Goal: Task Accomplishment & Management: Use online tool/utility

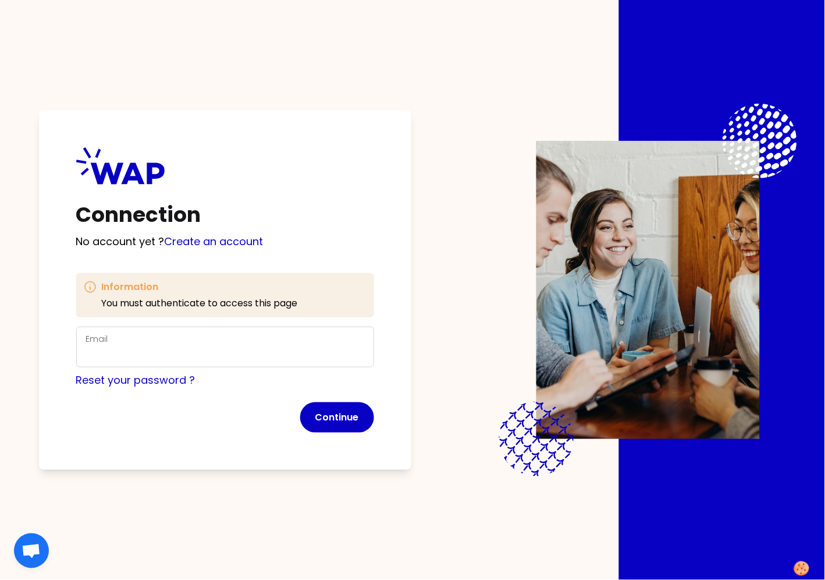
drag, startPoint x: 267, startPoint y: 335, endPoint x: 272, endPoint y: 348, distance: 14.2
click at [266, 335] on div "Email" at bounding box center [225, 347] width 278 height 30
click at [273, 350] on input "Email" at bounding box center [225, 354] width 278 height 16
type input "marie-solveig@wearepeers.com"
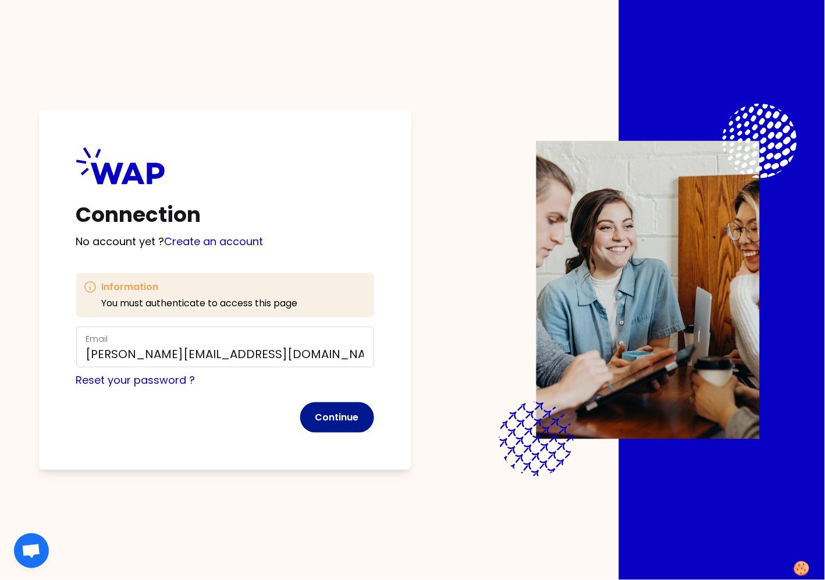
click at [338, 429] on button "Continue" at bounding box center [337, 417] width 74 height 30
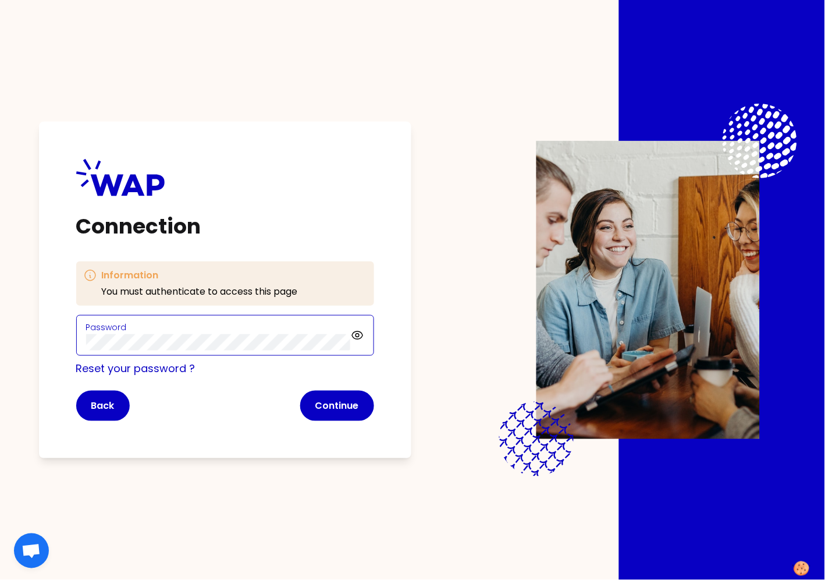
click button "Continue" at bounding box center [337, 405] width 74 height 30
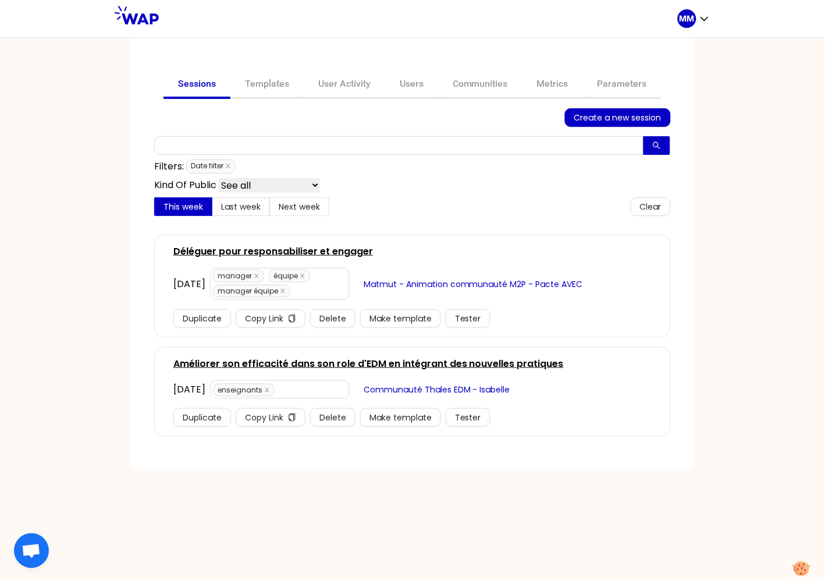
drag, startPoint x: 351, startPoint y: 82, endPoint x: 331, endPoint y: 144, distance: 65.3
click at [350, 83] on link "User Activity" at bounding box center [344, 85] width 81 height 28
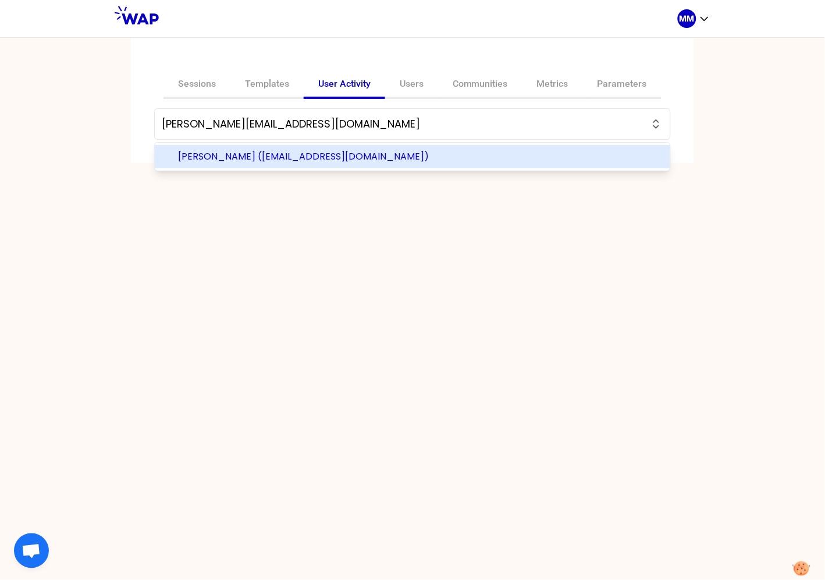
click at [253, 160] on span "Elise FRANCOIS (francois.elise@matmut.fr)" at bounding box center [419, 157] width 483 height 14
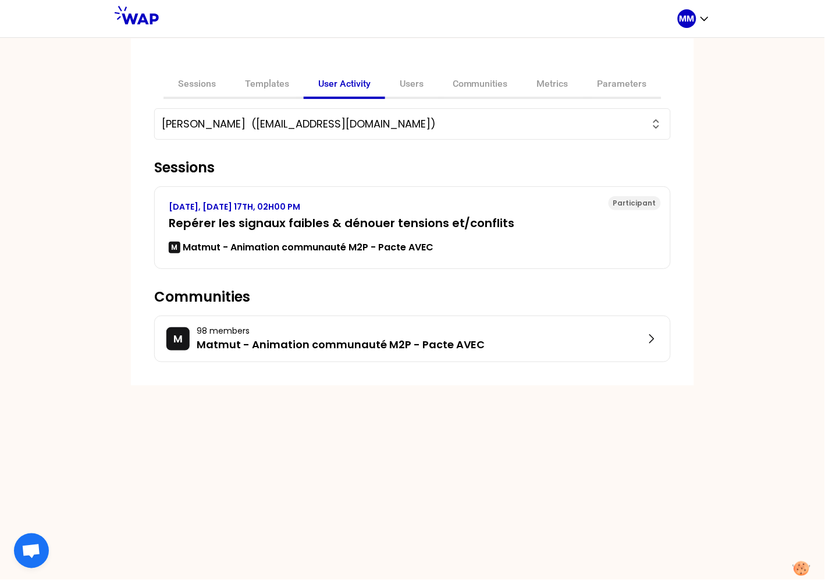
click at [387, 125] on input "Elise FRANCOIS (francois.elise@matmut.fr)" at bounding box center [406, 124] width 488 height 16
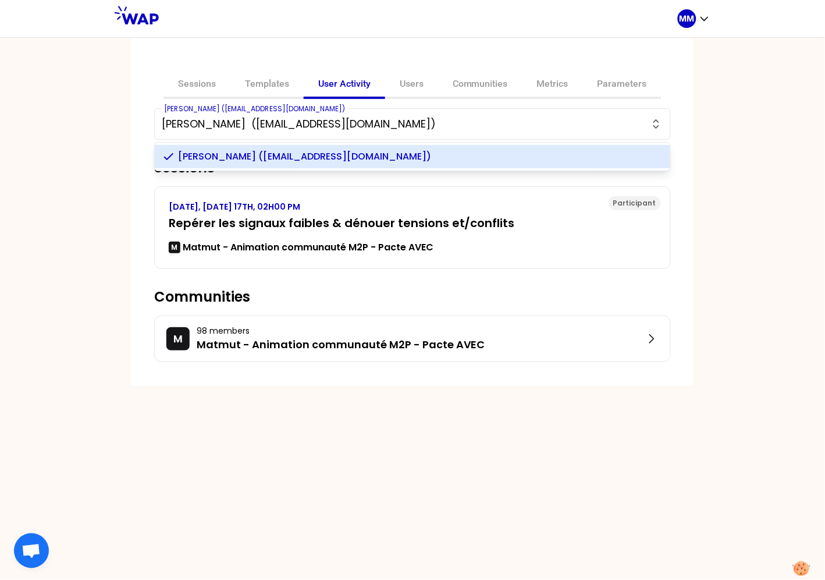
paste input "gaulon.laure@matmut.fr"
click at [316, 157] on span "LAURE GAULON (gaulon.laure@matmut.fr)" at bounding box center [419, 157] width 483 height 14
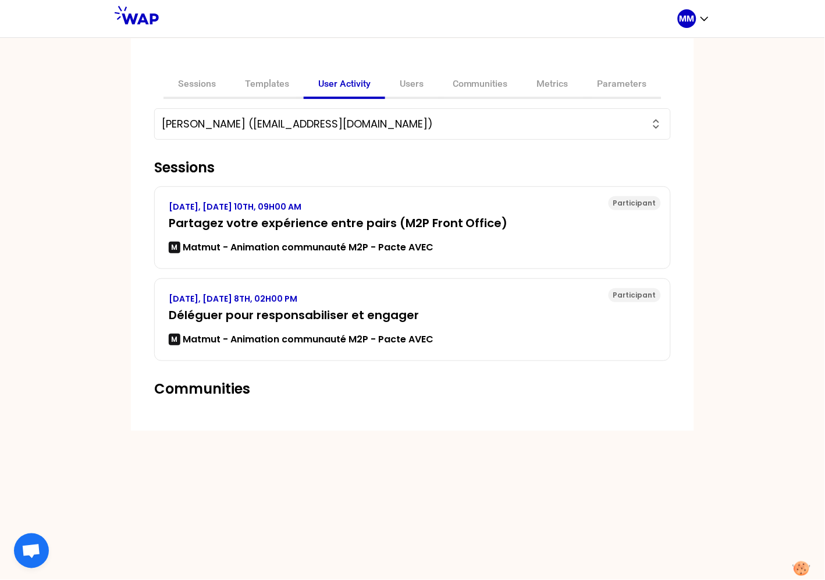
click at [274, 118] on input "LAURE GAULON (gaulon.laure@matmut.fr)" at bounding box center [406, 124] width 488 height 16
paste input "carin.nathalie@matmut.FR"
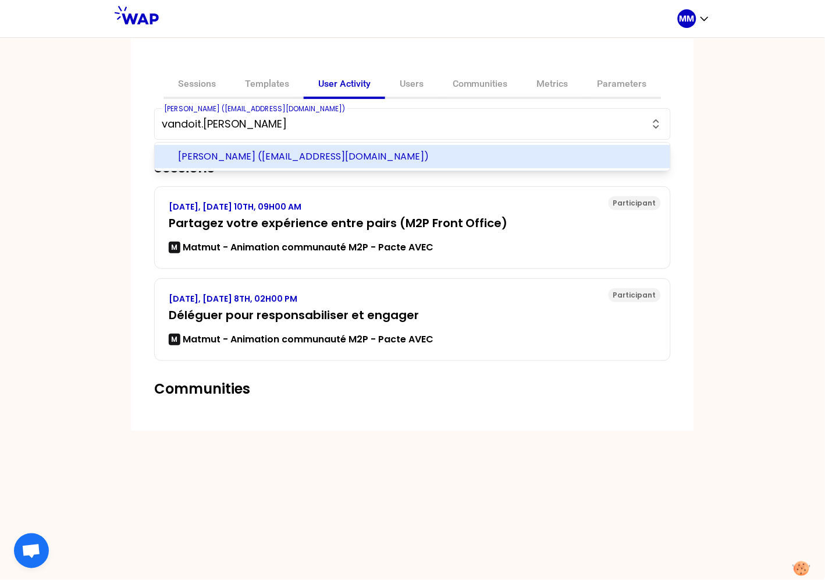
click at [296, 153] on span "Franck (vandoit.franck@matmut.fr)" at bounding box center [419, 157] width 483 height 14
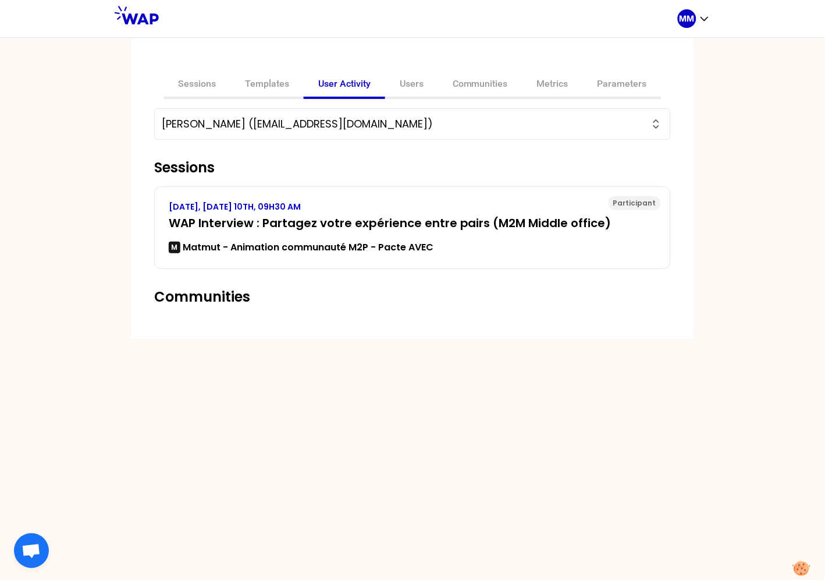
click at [427, 120] on input "Franck (vandoit.franck@matmut.fr)" at bounding box center [406, 124] width 488 height 16
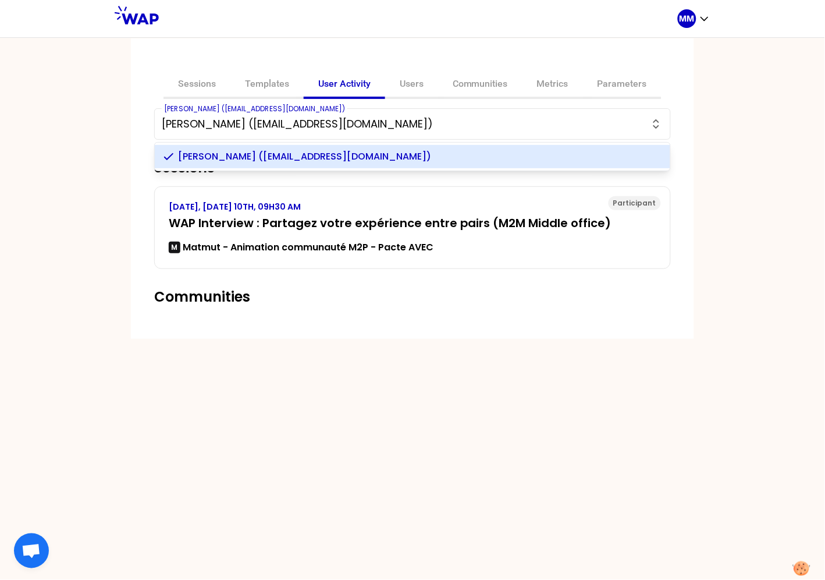
paste input "leriche.anthony@matmut.fr"
click at [400, 155] on span "Anthony Leriche (leriche.anthony@matmut.fr)" at bounding box center [419, 157] width 483 height 14
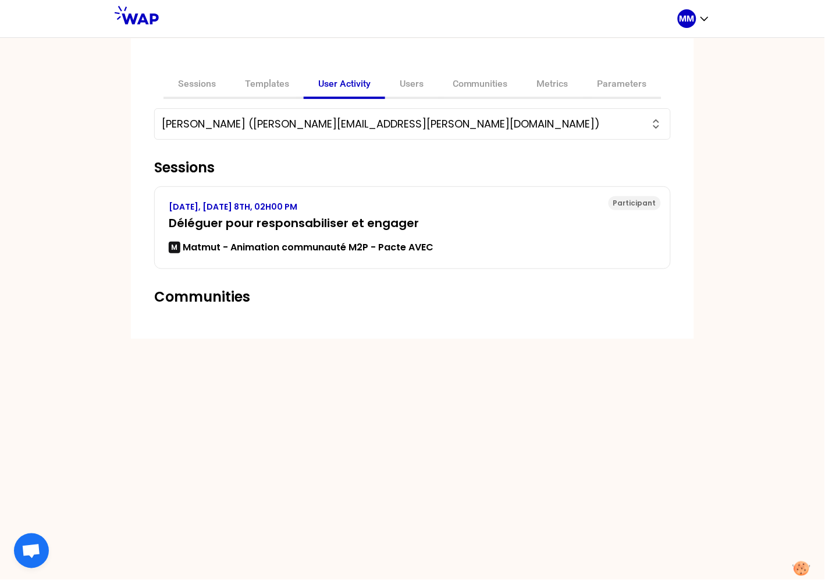
click at [319, 122] on input "Anthony Leriche (leriche.anthony@matmut.fr)" at bounding box center [406, 124] width 488 height 16
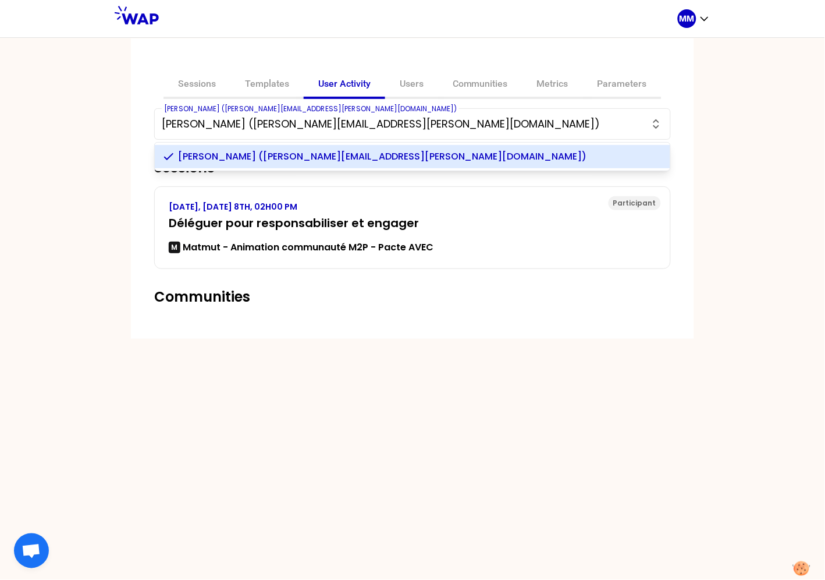
paste input "gaulon.laure@matmut.fr"
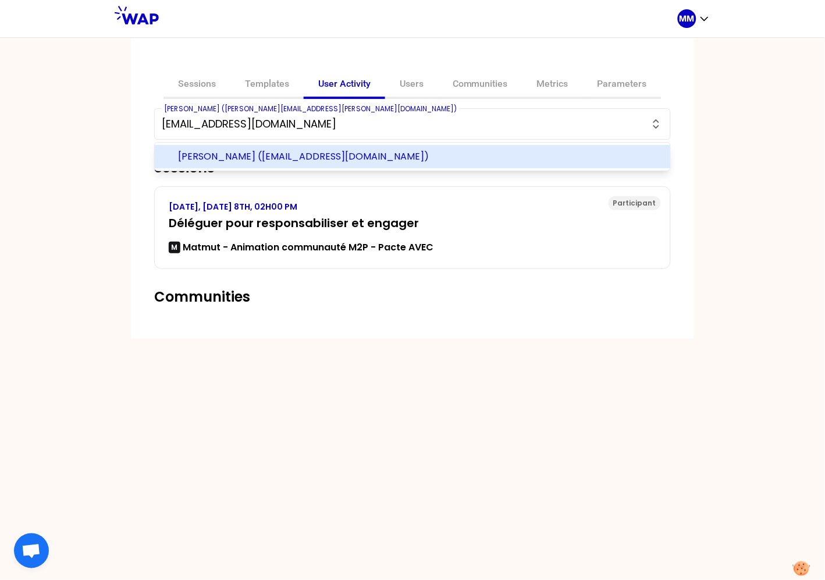
click at [324, 152] on span "LAURE GAULON (gaulon.laure@matmut.fr)" at bounding box center [419, 157] width 483 height 14
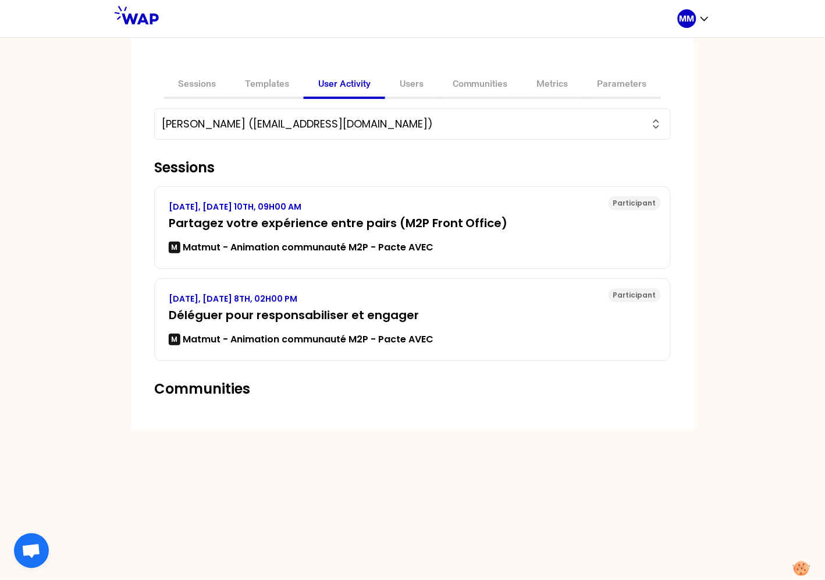
click at [346, 125] on input "LAURE GAULON (gaulon.laure@matmut.fr)" at bounding box center [406, 124] width 488 height 16
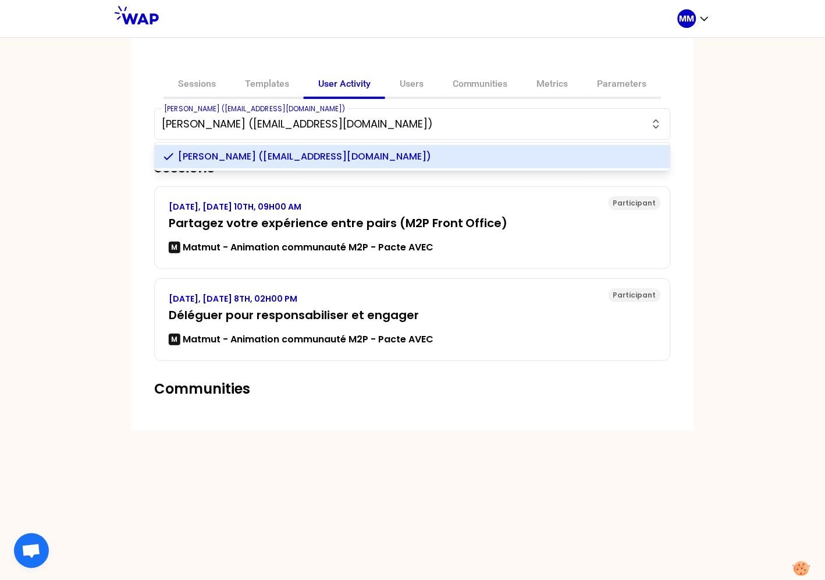
paste input "leriche.anthony@matmut.fr"
click at [348, 158] on span "Anthony Leriche (leriche.anthony@matmut.fr)" at bounding box center [419, 157] width 483 height 14
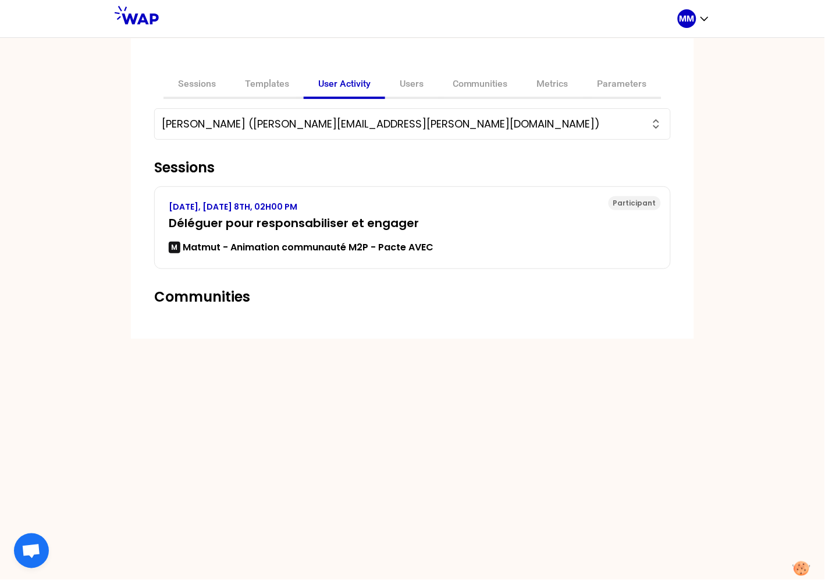
click at [350, 123] on input "Anthony Leriche (leriche.anthony@matmut.fr)" at bounding box center [406, 124] width 488 height 16
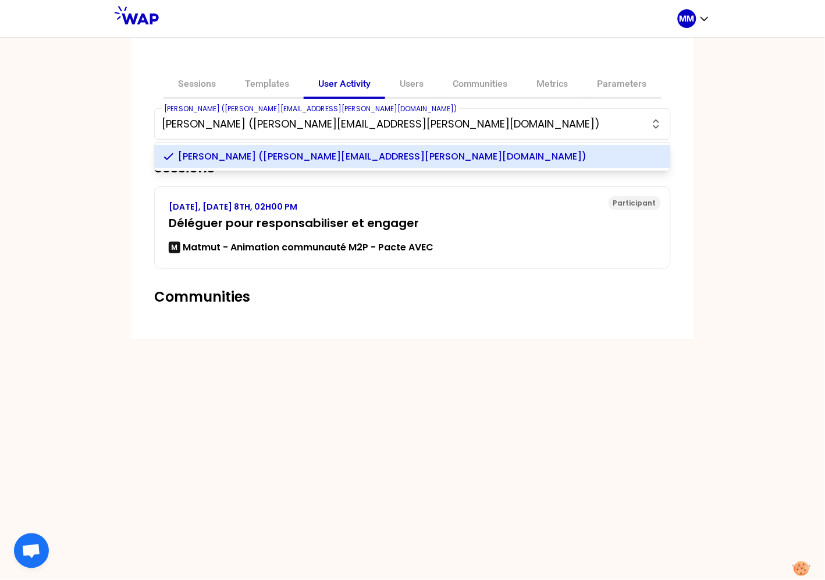
paste input "beuzet.yannick@matmut.fr"
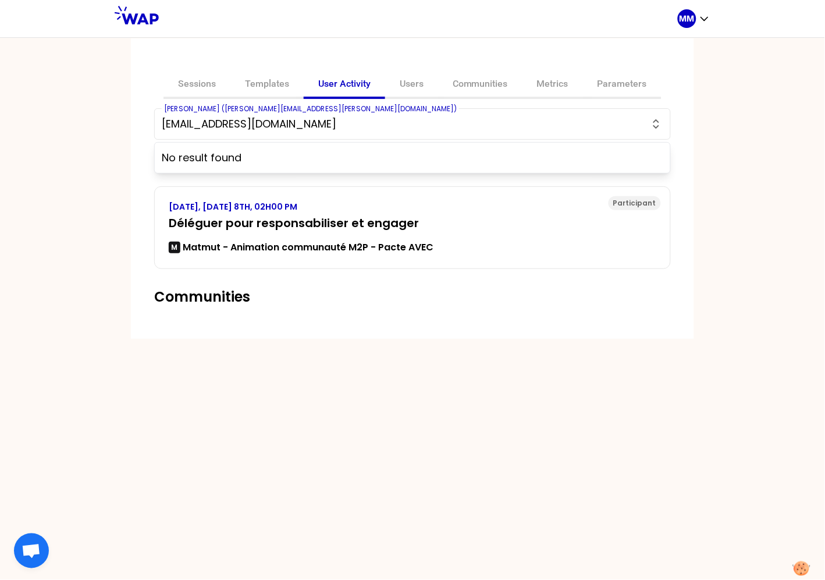
paste input "rannou.valerie"
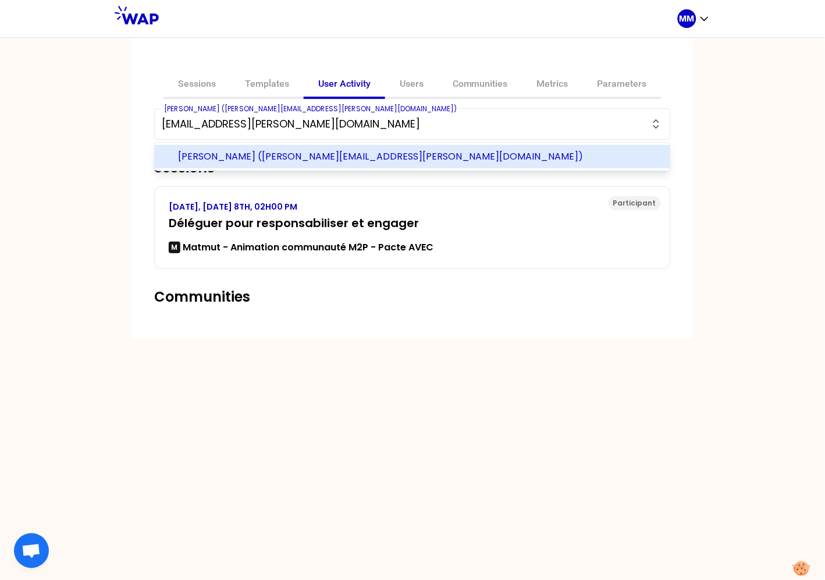
click at [327, 150] on span "valerie rannou (rannou.valerie@matmut.fr)" at bounding box center [419, 157] width 483 height 14
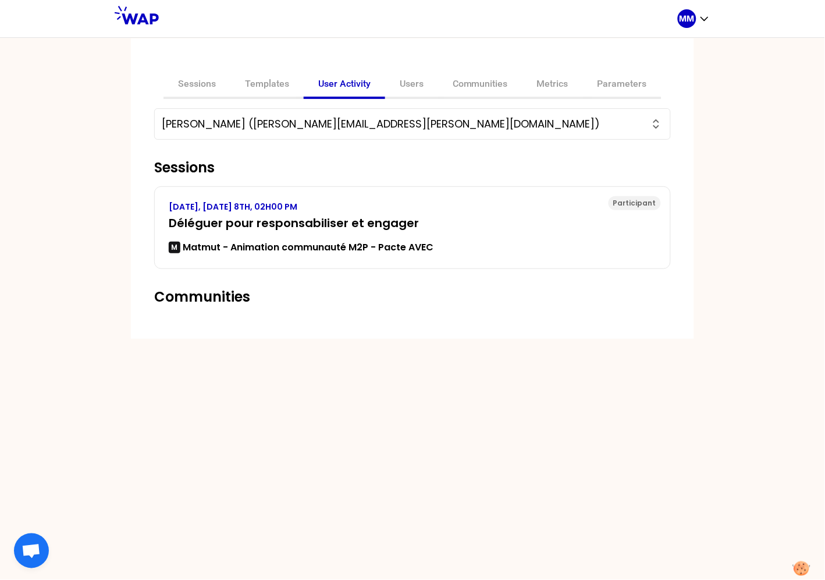
click at [324, 123] on input "valerie rannou (rannou.valerie@matmut.fr)" at bounding box center [406, 124] width 488 height 16
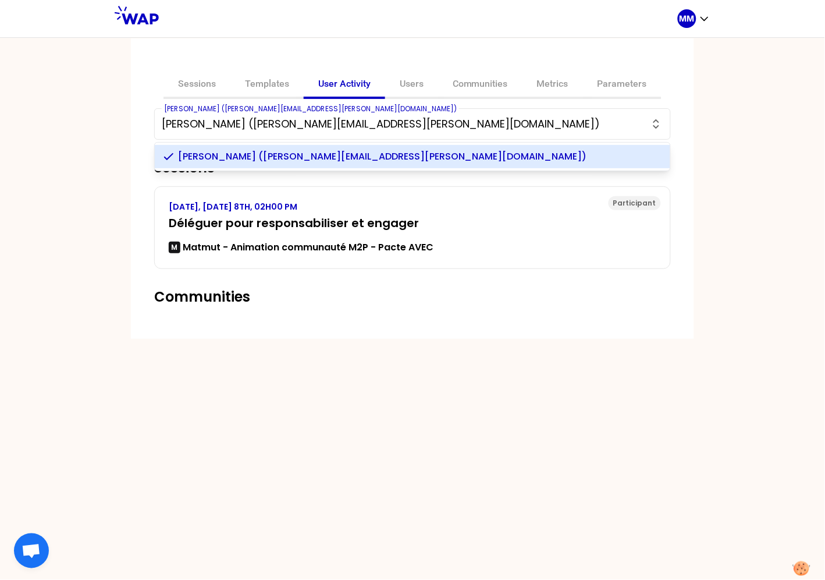
paste input "garidou.lauren@matmut.fr"
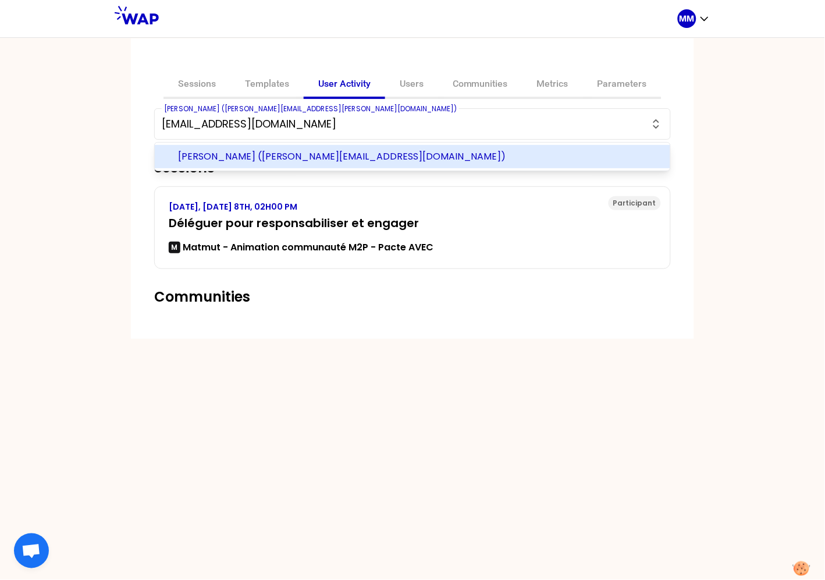
click at [321, 161] on span "Lauren garidou (garidou.lauren@matmut.fr)" at bounding box center [419, 157] width 483 height 14
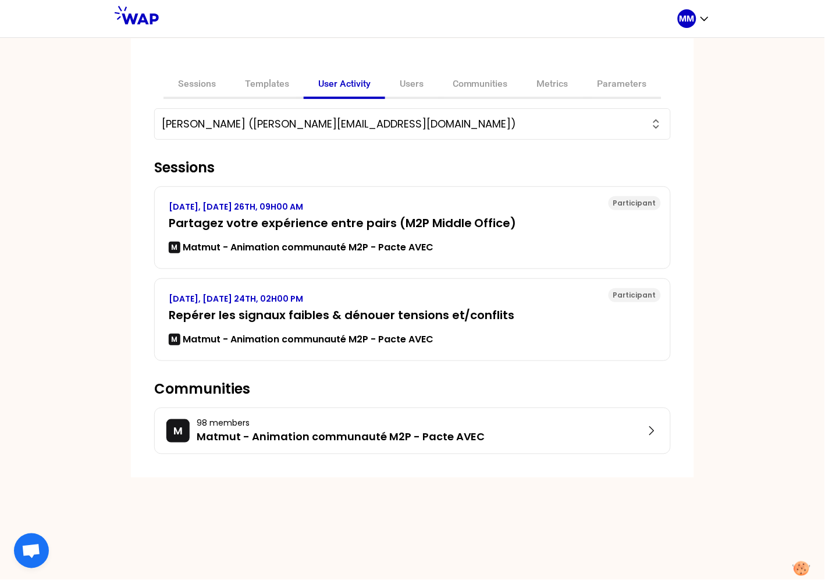
click at [424, 123] on input "Lauren garidou (garidou.lauren@matmut.fr)" at bounding box center [406, 124] width 488 height 16
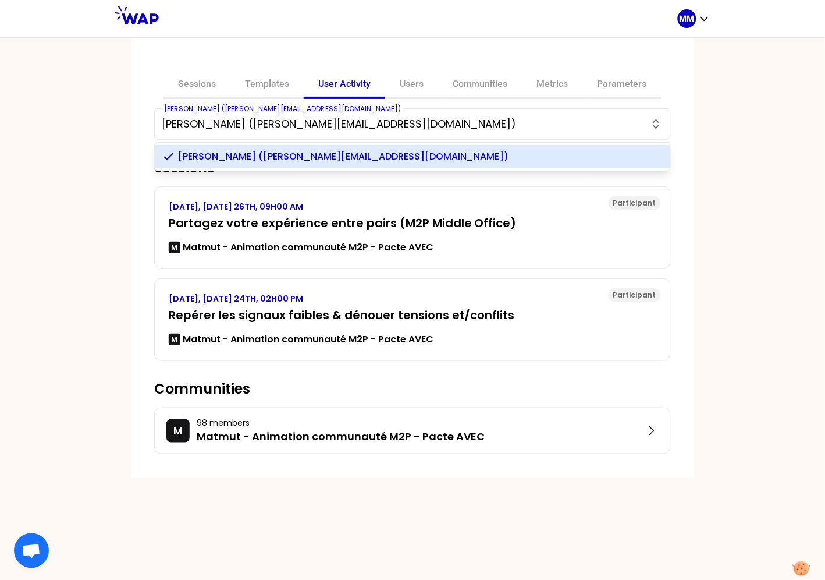
paste input "torkman.narjes@matmut.fr"
drag, startPoint x: 385, startPoint y: 157, endPoint x: 404, endPoint y: 164, distance: 20.6
click at [384, 157] on span "Narjes TORKMAN (torkman.narjes@matmut.fr)" at bounding box center [419, 157] width 483 height 14
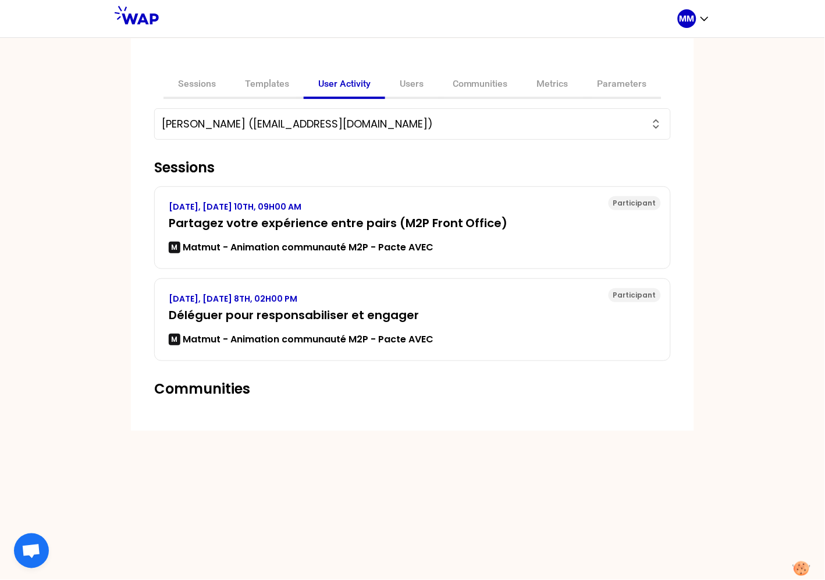
click at [427, 122] on input "Narjes TORKMAN (torkman.narjes@matmut.fr)" at bounding box center [406, 124] width 488 height 16
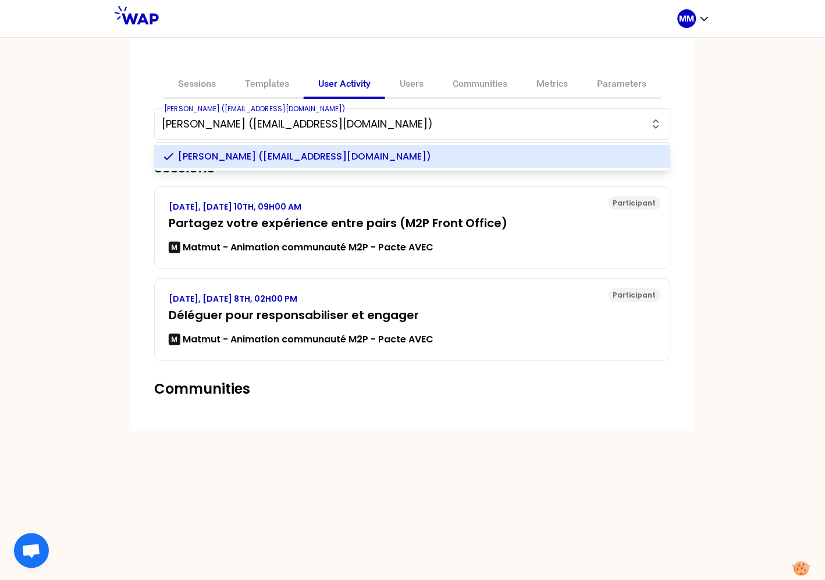
paste input "ghorifa.nacera@matmut.fr"
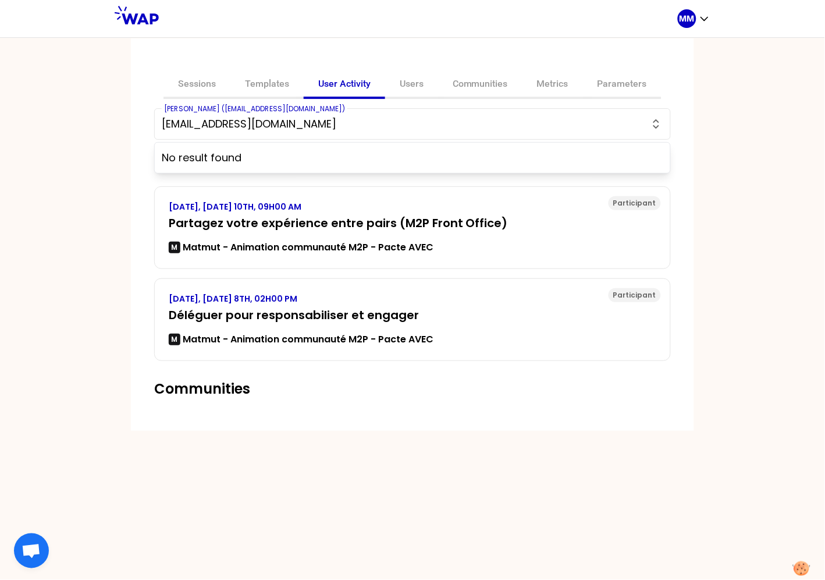
click at [258, 122] on input "ghorifa.nacera@matmut.fr" at bounding box center [406, 124] width 488 height 16
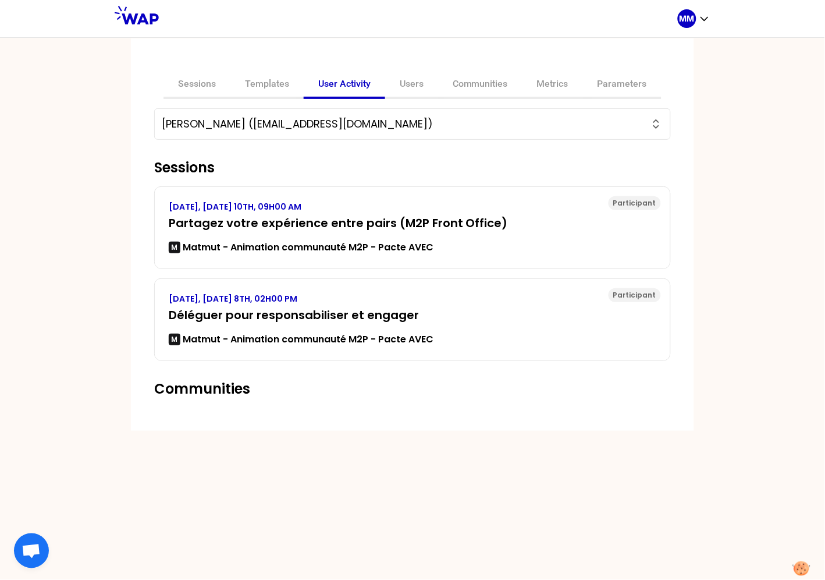
paste input "bouzidi.emilie@matmut.fr"
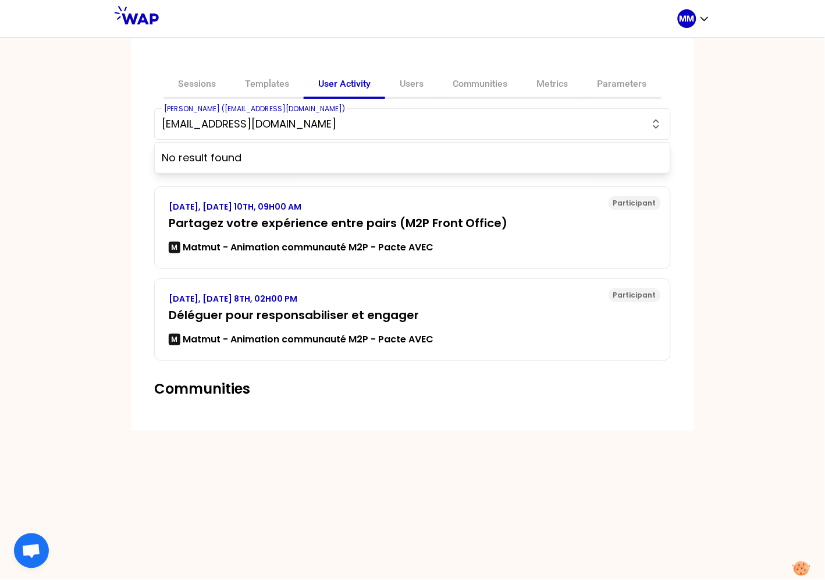
paste input "pfoh.stephan"
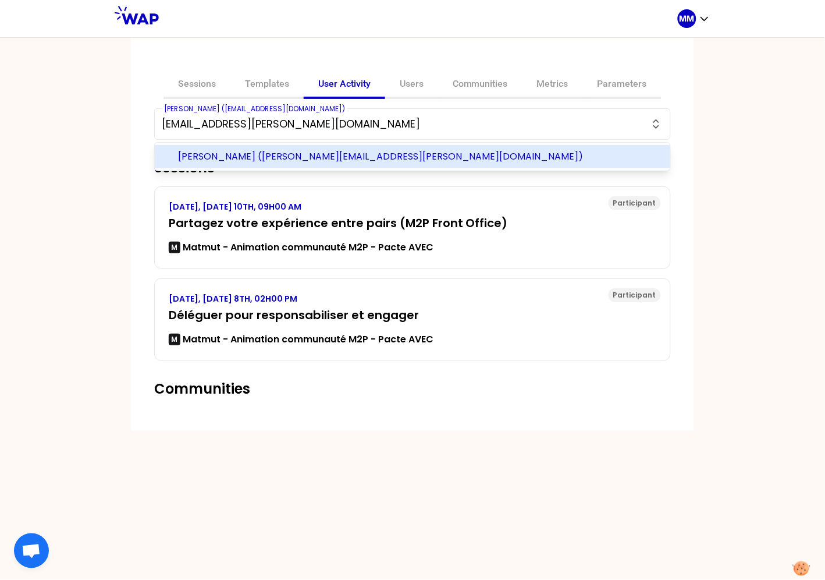
click at [324, 155] on span "Stéphan PFOH (pfoh.stephan@matmut.fr)" at bounding box center [419, 157] width 483 height 14
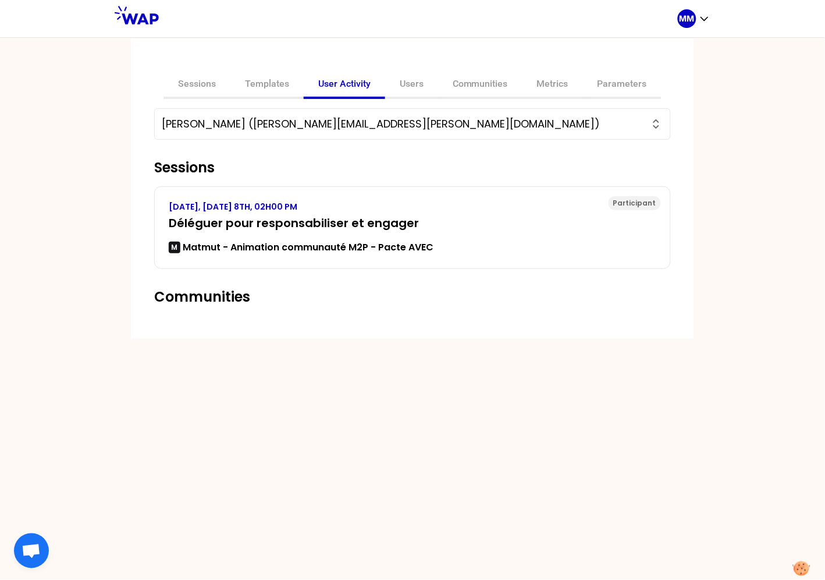
click at [403, 122] on input "Stéphan PFOH (pfoh.stephan@matmut.fr)" at bounding box center [406, 124] width 488 height 16
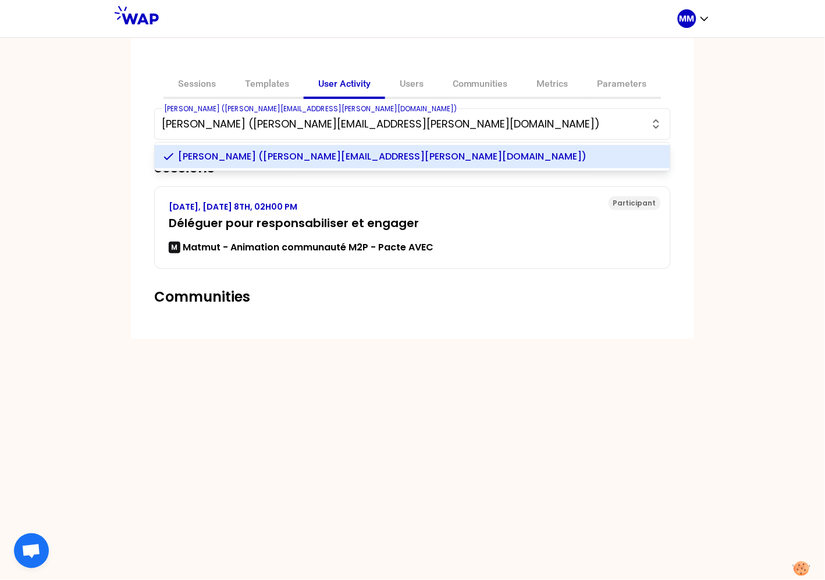
paste input "bernier.karene@matmut.fr"
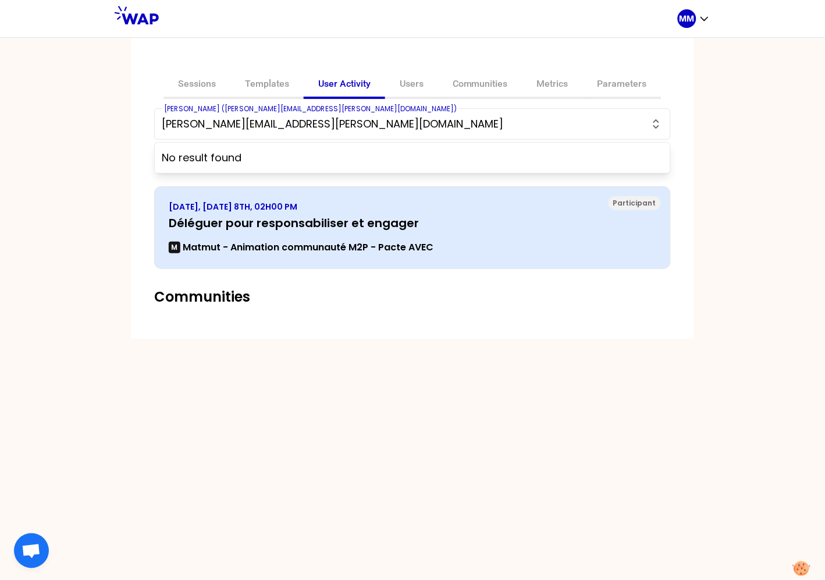
type input "bernier.karene@matmut.fr"
click at [398, 233] on div "OCTOBER 2025, WEDNESDAY 8TH, 02H00 PM Déléguer pour responsabiliser et engager …" at bounding box center [413, 228] width 488 height 54
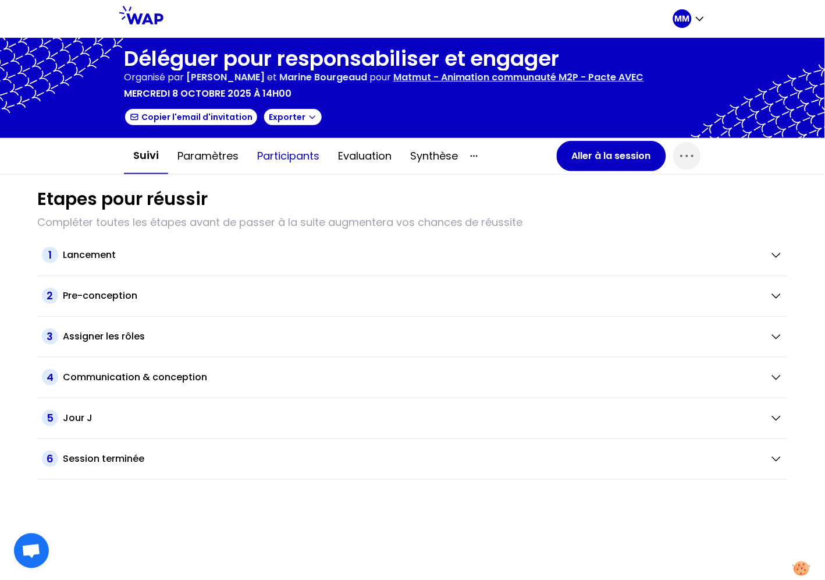
drag, startPoint x: 292, startPoint y: 155, endPoint x: 648, endPoint y: 183, distance: 357.8
click at [292, 155] on button "Participants" at bounding box center [288, 155] width 81 height 35
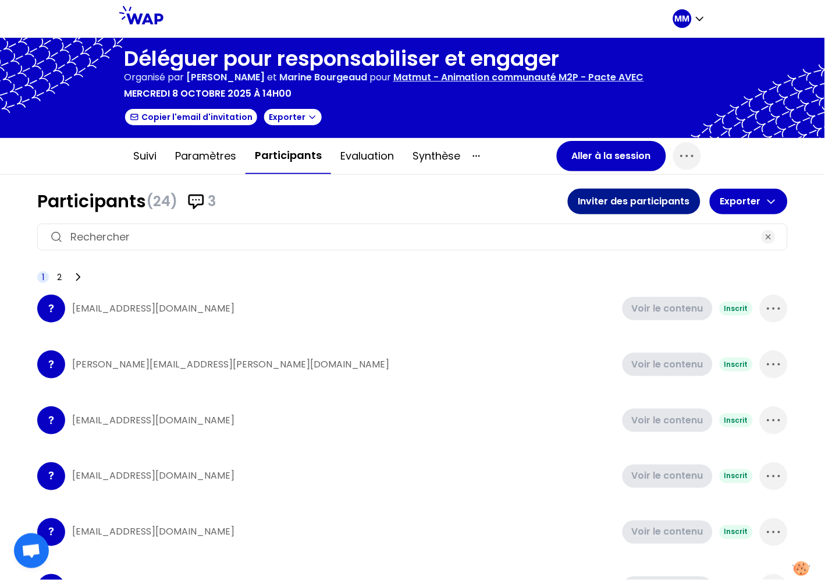
click at [602, 200] on button "Inviter des participants" at bounding box center [634, 202] width 133 height 26
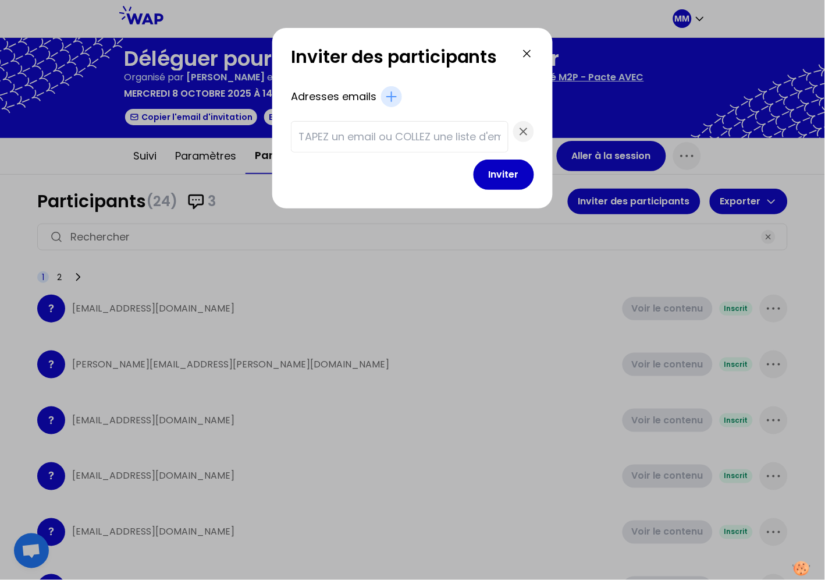
click at [350, 145] on div at bounding box center [400, 136] width 218 height 31
click at [356, 137] on input "text" at bounding box center [399, 137] width 202 height 16
paste input "beuzet.yannick@matmut.fr"
type input "beuzet.yannick@matmut.fr"
click at [494, 173] on button "Inviter" at bounding box center [504, 174] width 61 height 30
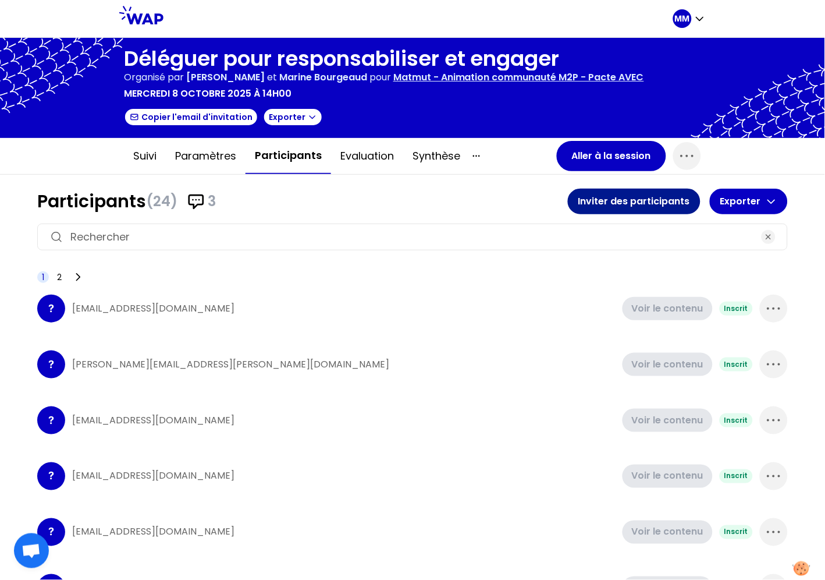
click at [594, 200] on button "Inviter des participants" at bounding box center [634, 202] width 133 height 26
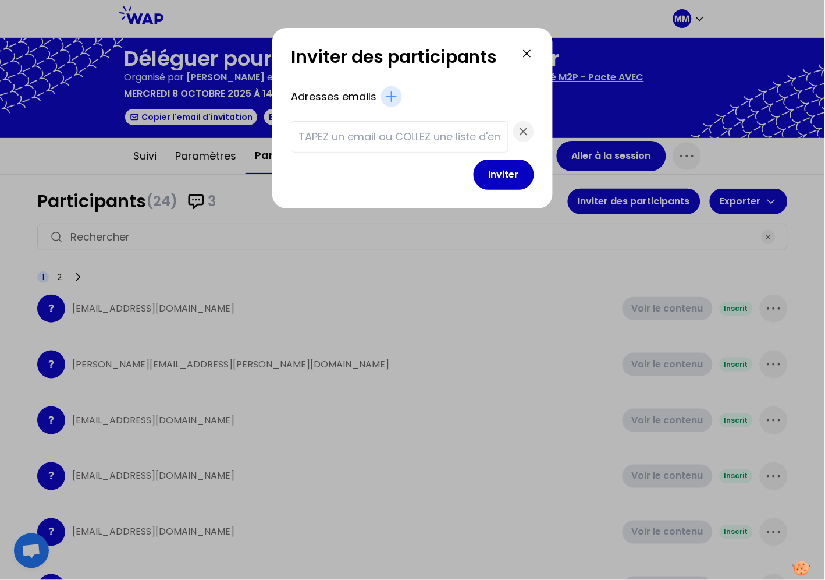
click at [448, 140] on input "text" at bounding box center [399, 137] width 202 height 16
paste input "ghorifa.nacera@matmut.fr"
type input "ghorifa.nacera@matmut.fr"
click at [485, 170] on button "Inviter" at bounding box center [504, 174] width 61 height 30
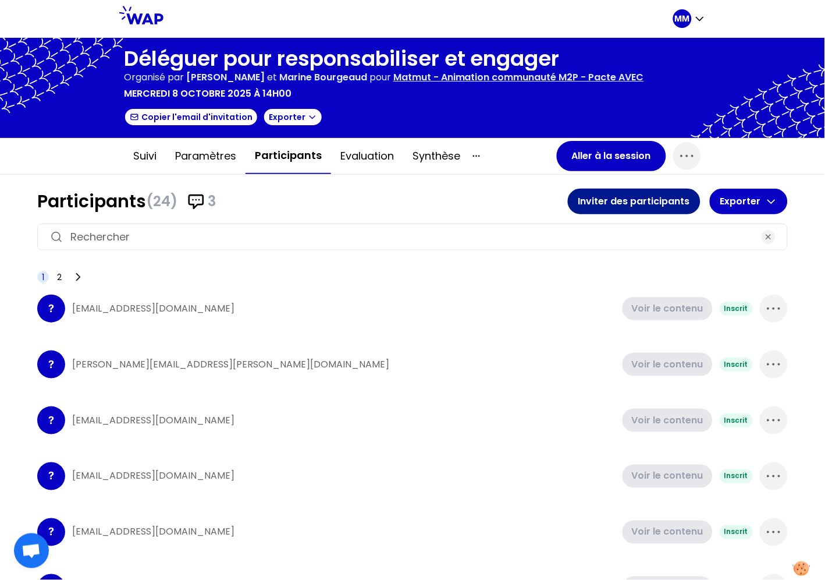
click at [591, 198] on button "Inviter des participants" at bounding box center [634, 202] width 133 height 26
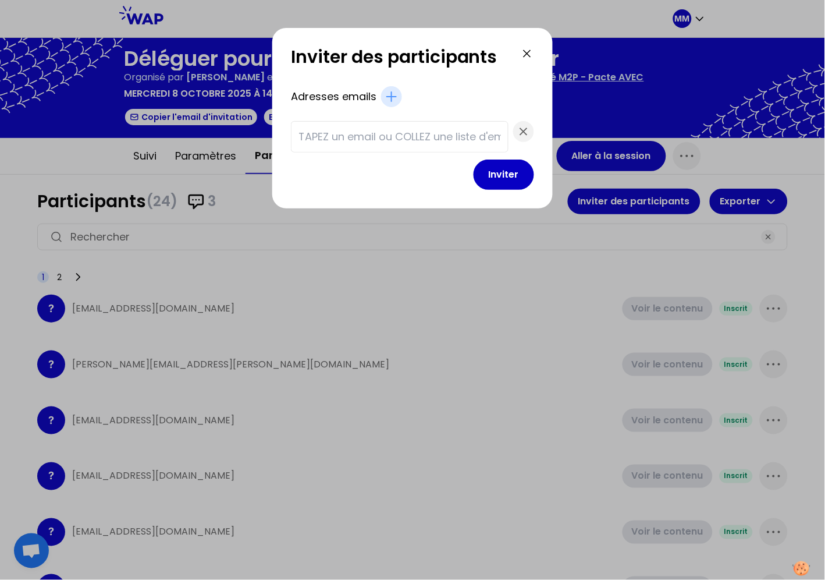
click at [450, 135] on input "text" at bounding box center [399, 137] width 202 height 16
click at [454, 134] on input "text" at bounding box center [399, 137] width 202 height 16
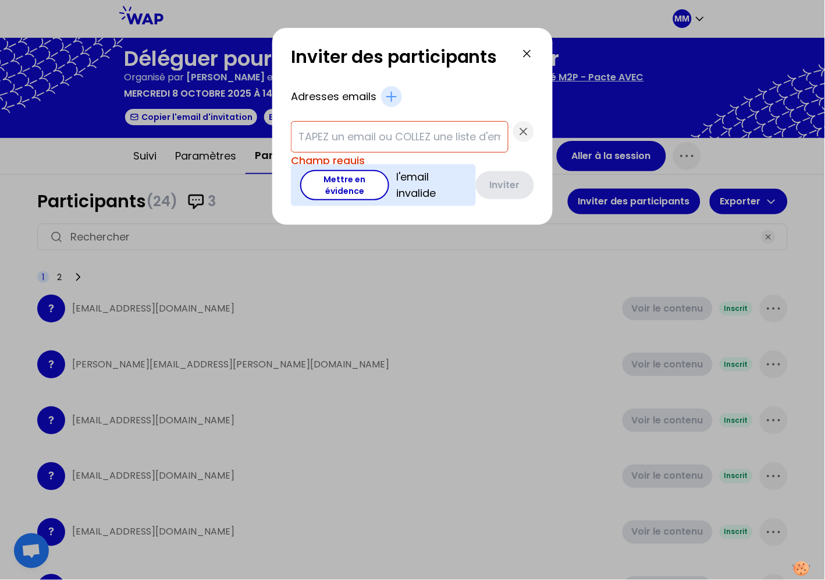
drag, startPoint x: 401, startPoint y: 137, endPoint x: 674, endPoint y: 207, distance: 281.7
click at [401, 136] on input "text" at bounding box center [399, 137] width 202 height 16
paste input "bouzidi.emilie@matmut.fr"
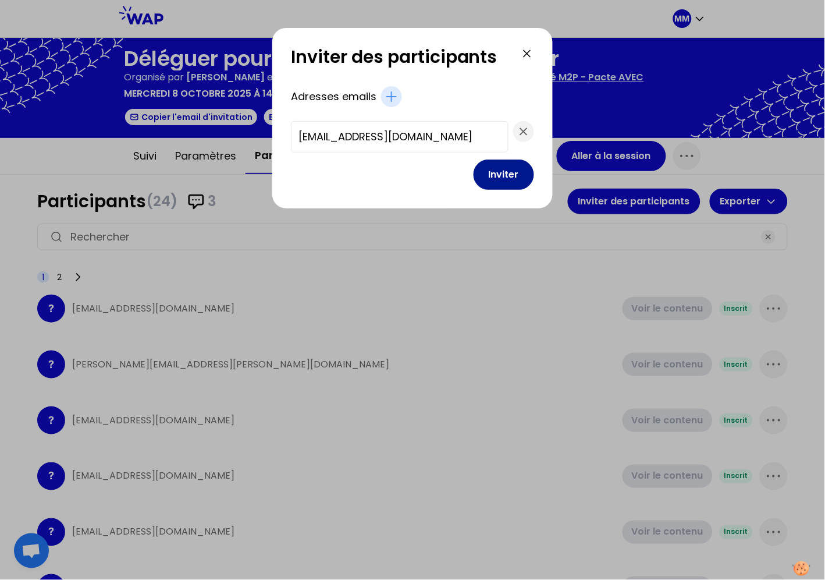
type input "bouzidi.emilie@matmut.fr"
click at [501, 178] on button "Inviter" at bounding box center [504, 174] width 61 height 30
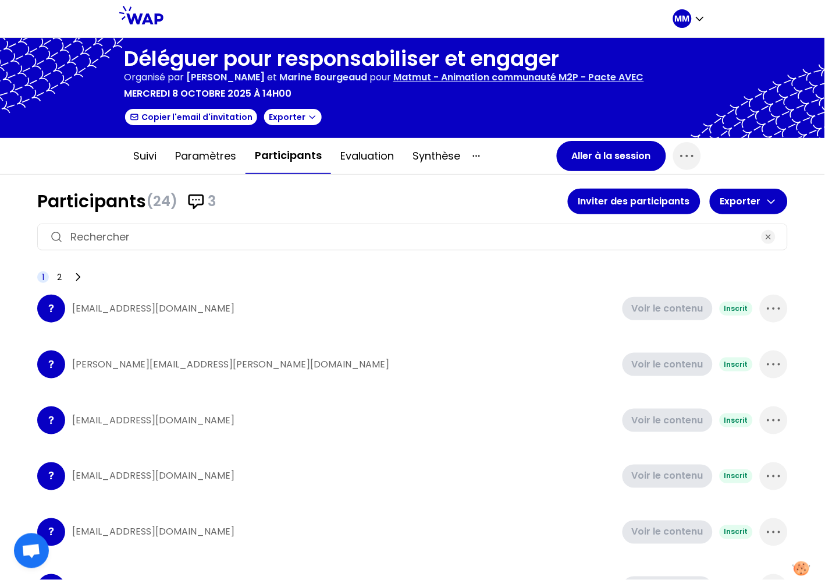
click at [524, 237] on input at bounding box center [412, 237] width 684 height 16
paste input "pena.raphaela@ocianegroupematmut.fr"
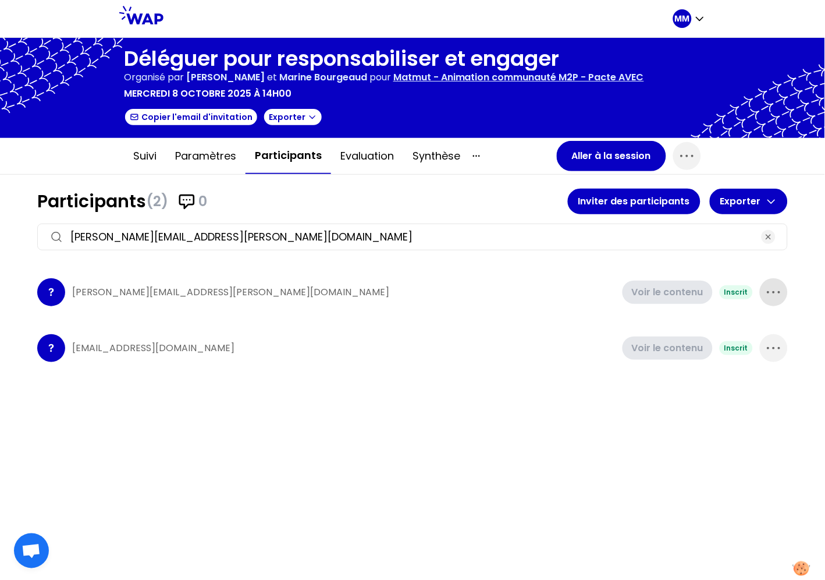
type input "pena.raphaela@ocianegroupematmut.fr"
click at [776, 292] on icon "button" at bounding box center [774, 292] width 19 height 19
click at [752, 328] on p "Supprimer" at bounding box center [730, 331] width 54 height 16
click at [809, 311] on div "Participants (2) 0 Inviter des participants Exporter pena.raphaela@ocianegroupe…" at bounding box center [412, 377] width 825 height 405
click at [741, 328] on div "Participants (2) 0 Inviter des participants Exporter pena.raphaela@ocianegroupe…" at bounding box center [412, 377] width 825 height 405
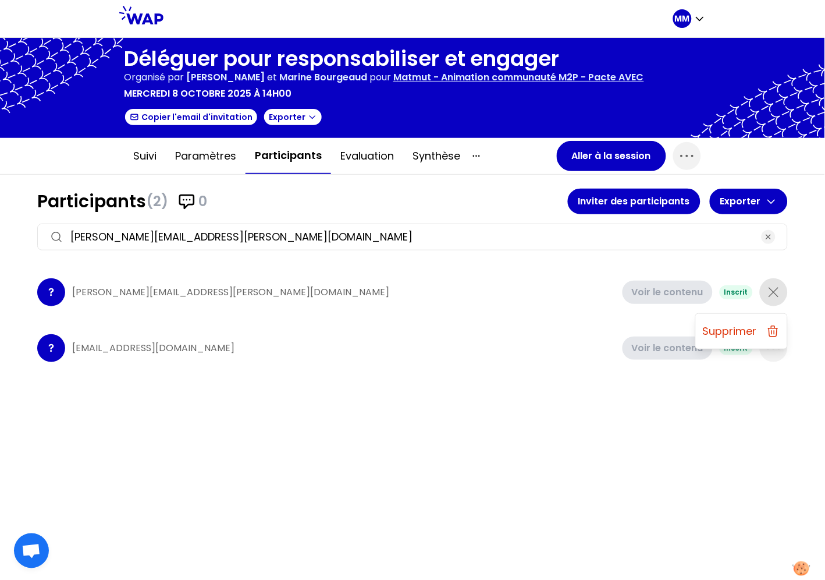
click at [755, 326] on div "Participants (2) 0 Inviter des participants Exporter pena.raphaela@ocianegroupe…" at bounding box center [412, 377] width 825 height 405
click at [794, 315] on div "Participants (2) 0 Inviter des participants Exporter pena.raphaela@ocianegroupe…" at bounding box center [412, 377] width 825 height 405
click at [777, 324] on div "Participants (2) 0 Inviter des participants Exporter pena.raphaela@ocianegroupe…" at bounding box center [412, 377] width 825 height 405
click at [807, 290] on div "Participants (2) 0 Inviter des participants Exporter pena.raphaela@ocianegroupe…" at bounding box center [412, 377] width 825 height 405
click at [538, 324] on div "Participants (2) 0 Inviter des participants Exporter pena.raphaela@ocianegroupe…" at bounding box center [412, 377] width 825 height 405
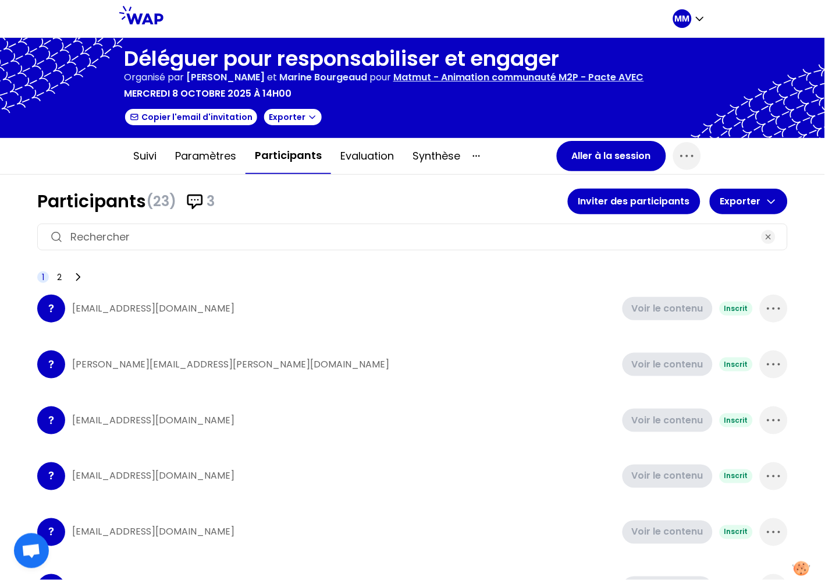
click at [404, 229] on input at bounding box center [412, 237] width 684 height 16
paste input "brossard-pawlak.h@matmut.fr"
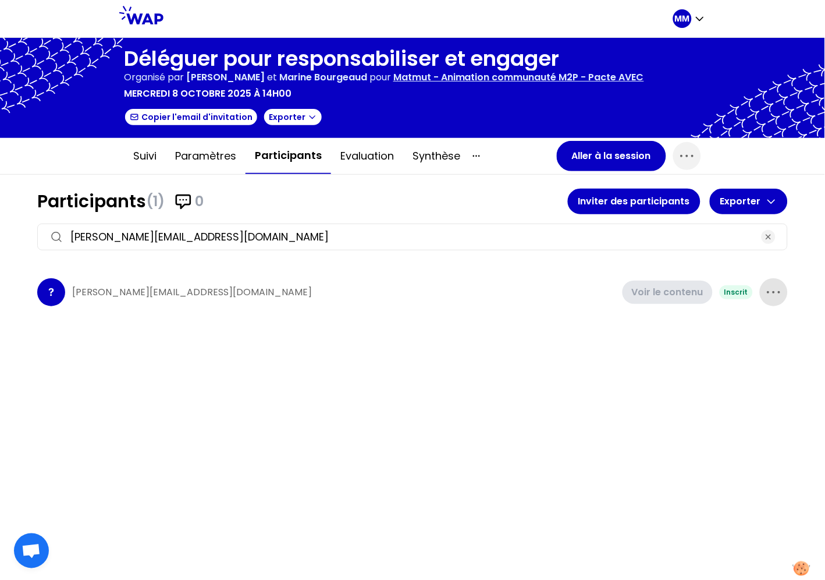
click at [773, 292] on icon "button" at bounding box center [773, 293] width 12 height 2
click at [733, 331] on p "Supprimer" at bounding box center [730, 331] width 54 height 16
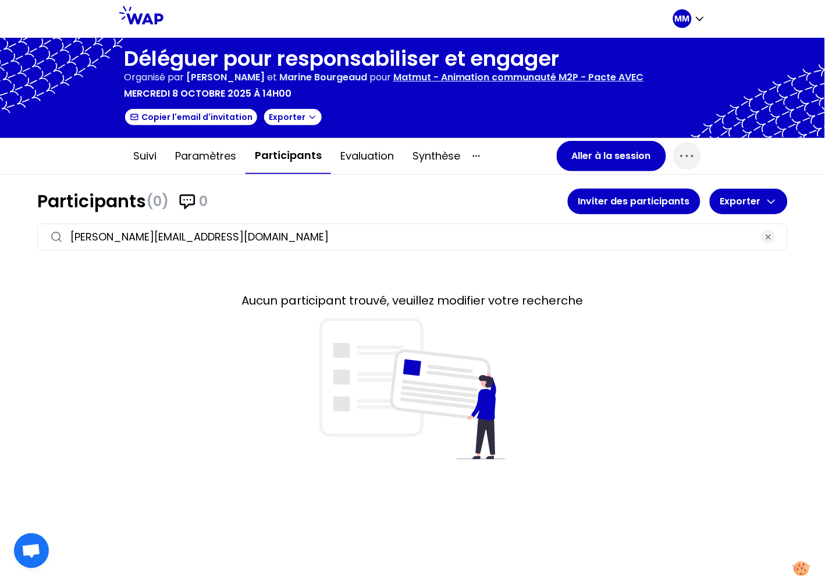
click at [447, 237] on input "brossard-pawlak.h@matmut.fr" at bounding box center [412, 237] width 684 height 16
paste input "pena.raphaela@ocianegroupe"
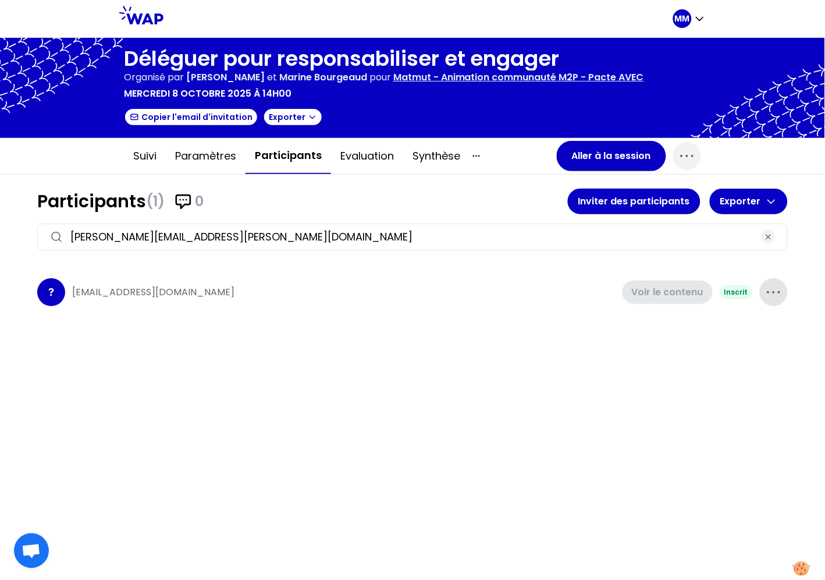
click at [777, 292] on icon "button" at bounding box center [774, 292] width 19 height 19
click at [756, 337] on div "Supprimer" at bounding box center [741, 331] width 91 height 26
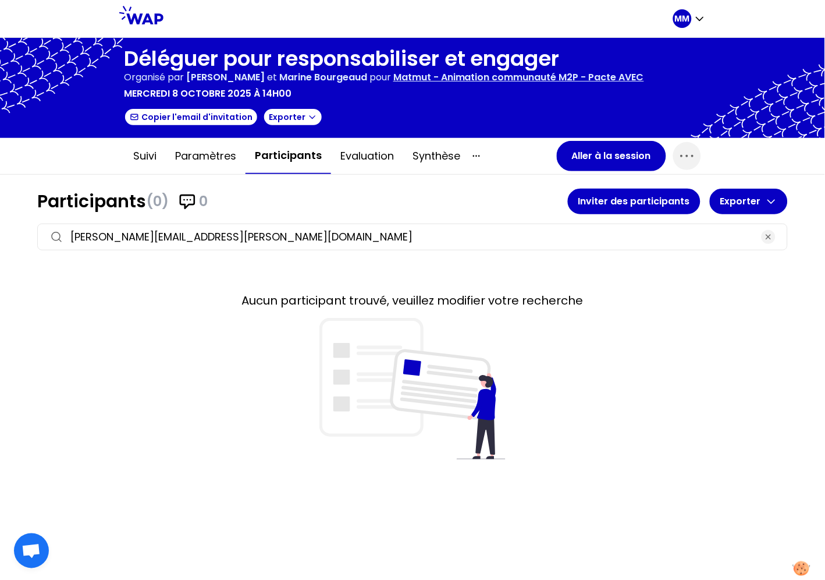
click at [486, 233] on input "pena.raphaela@ocianegroupematmut.fr" at bounding box center [412, 237] width 684 height 16
paste input "bouzouina.sadia@"
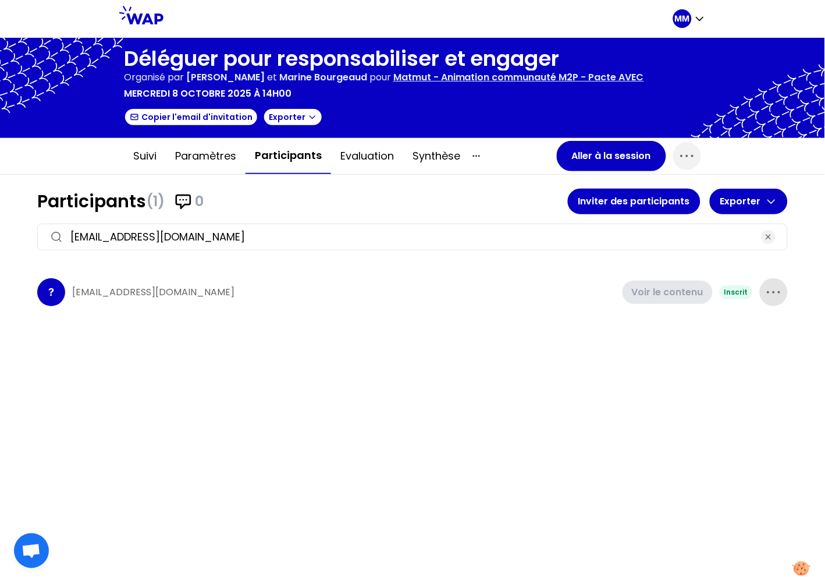
click at [776, 287] on icon "button" at bounding box center [774, 292] width 19 height 19
click at [744, 334] on p "Supprimer" at bounding box center [730, 331] width 54 height 16
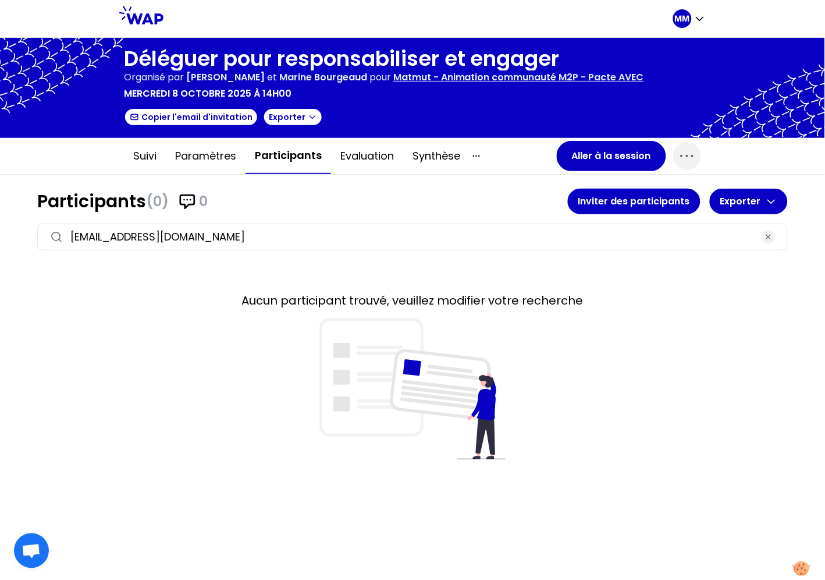
click at [449, 233] on input "bouzouina.sadia@matmut.fr" at bounding box center [412, 237] width 684 height 16
paste input "durbecq.sabrina@matmut.fr"
paste input
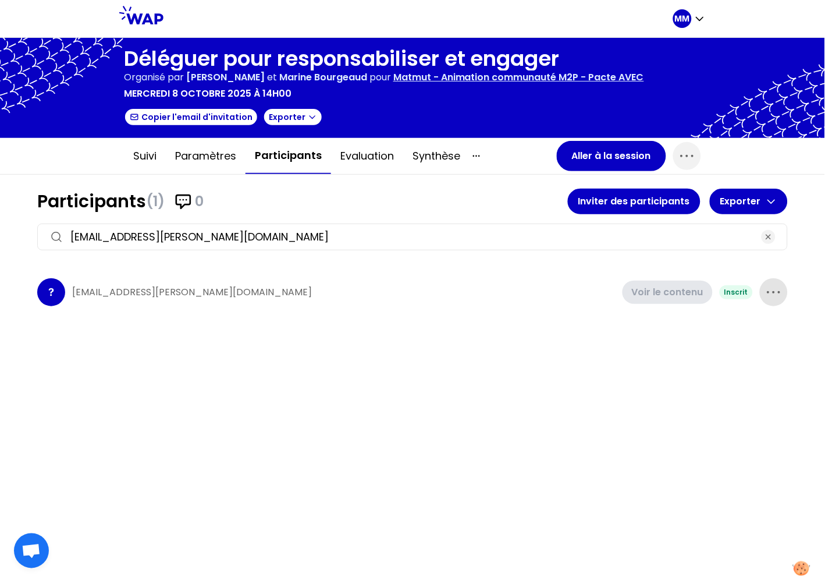
click at [769, 292] on icon "button" at bounding box center [773, 293] width 12 height 2
drag, startPoint x: 737, startPoint y: 330, endPoint x: 813, endPoint y: 309, distance: 79.0
click at [737, 330] on p "Supprimer" at bounding box center [730, 331] width 54 height 16
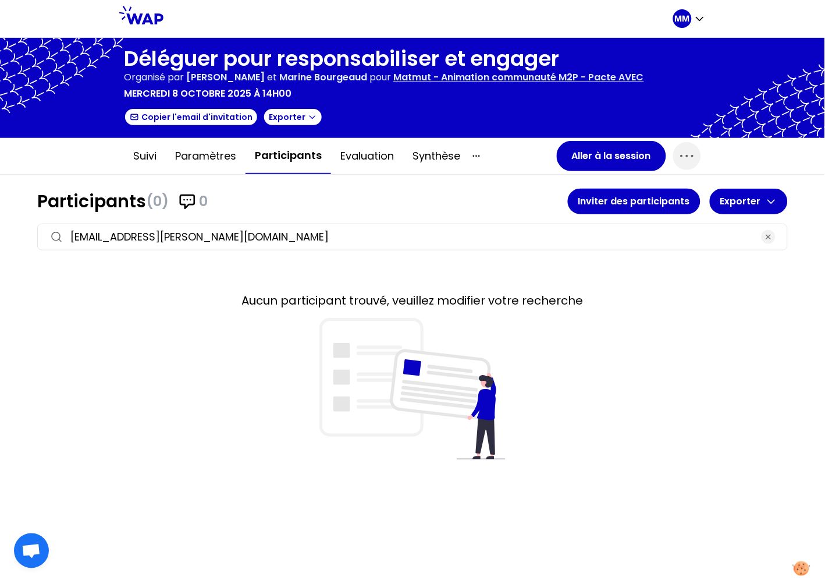
click at [543, 234] on input "durbecq.sabrina@matmut.fr" at bounding box center [412, 237] width 684 height 16
paste input "navarette.milene"
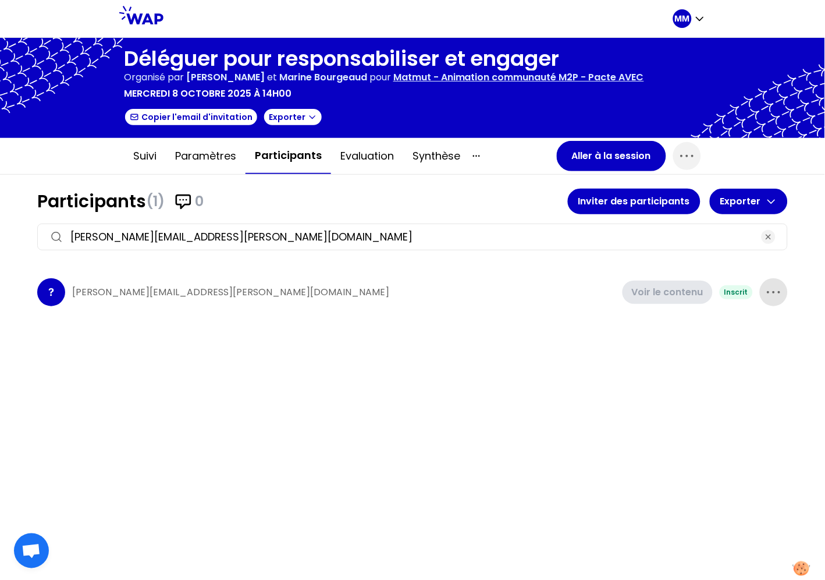
click at [772, 294] on icon "button" at bounding box center [774, 292] width 19 height 19
click at [747, 330] on p "Supprimer" at bounding box center [730, 331] width 54 height 16
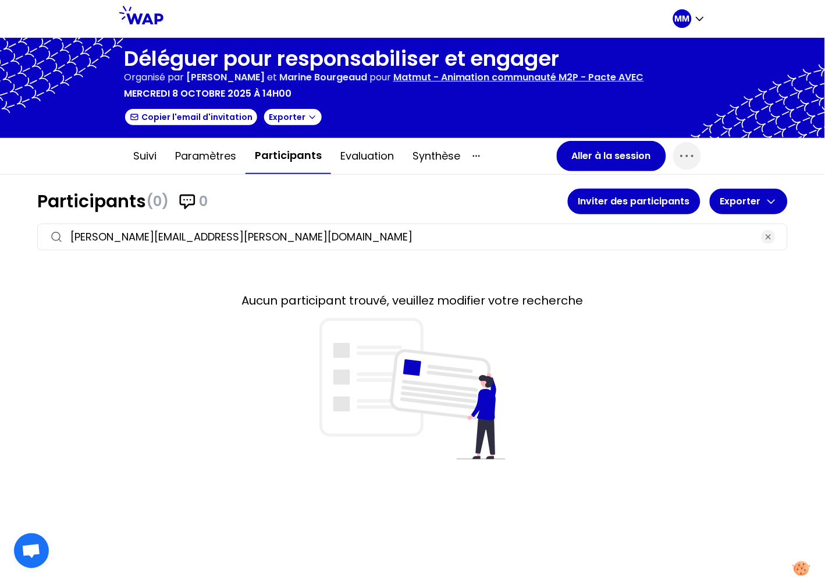
click at [507, 234] on input "navarette.milene@matmut.fr" at bounding box center [412, 237] width 684 height 16
paste input "lebec.laetitia@ocianegroupe"
click at [541, 241] on input "lebec.laetitia@ocianegroupematmut.fr" at bounding box center [412, 237] width 684 height 16
paste input "clemente.raphael@"
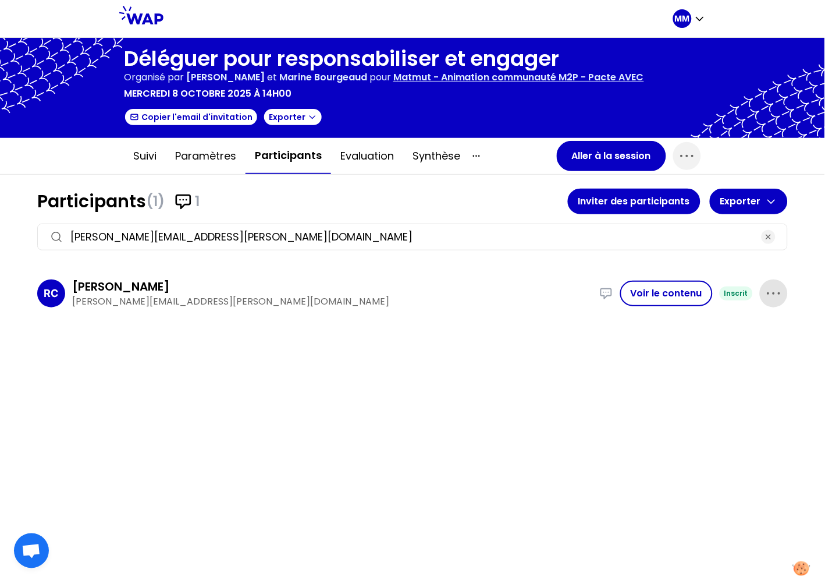
click at [777, 293] on icon "button" at bounding box center [774, 293] width 19 height 19
click at [741, 333] on p "Supprimer" at bounding box center [730, 332] width 54 height 16
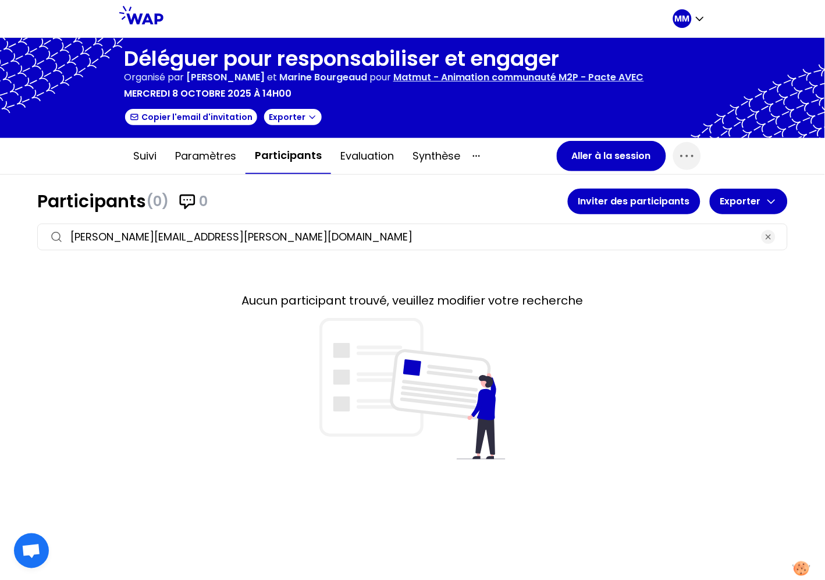
click at [568, 236] on input "clemente.raphael@matmut.fr" at bounding box center [412, 237] width 684 height 16
paste input "robert.reine"
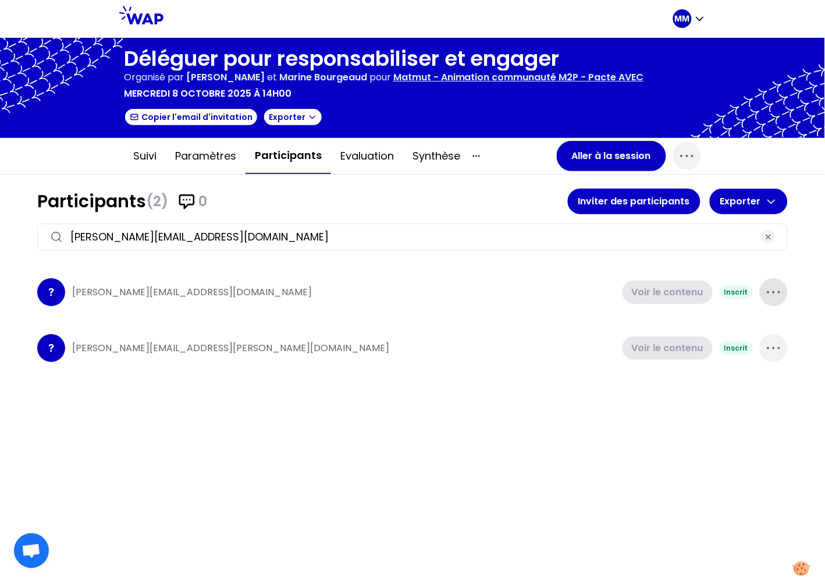
click at [767, 287] on icon "button" at bounding box center [774, 292] width 19 height 19
click at [758, 325] on div "Supprimer" at bounding box center [741, 331] width 91 height 26
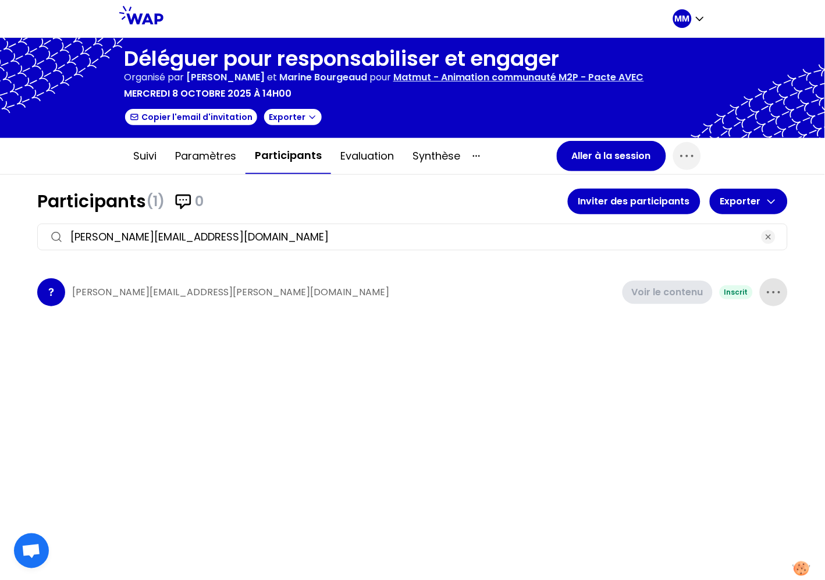
click at [438, 229] on input "robert.reine@matmut.fr" at bounding box center [412, 237] width 684 height 16
paste input "puren-colet.aureli"
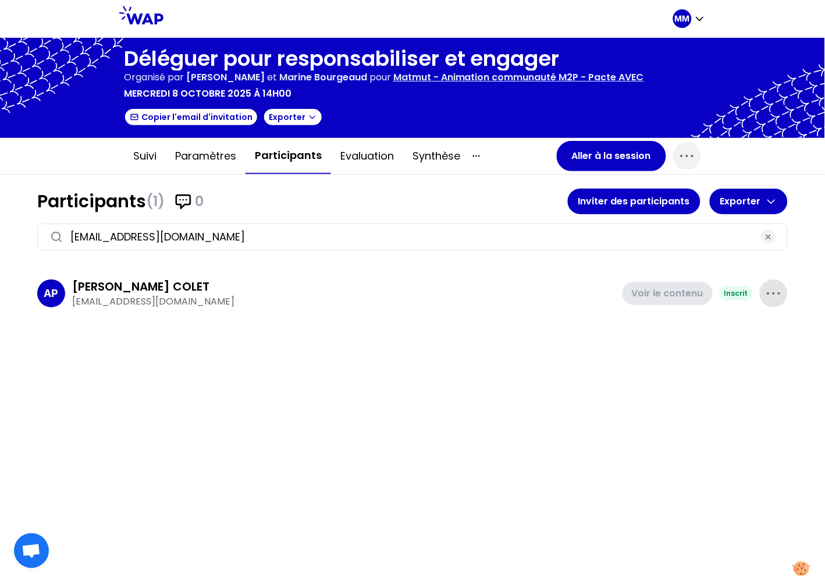
click at [773, 289] on icon "button" at bounding box center [774, 293] width 19 height 19
click at [744, 330] on p "Supprimer" at bounding box center [730, 332] width 54 height 16
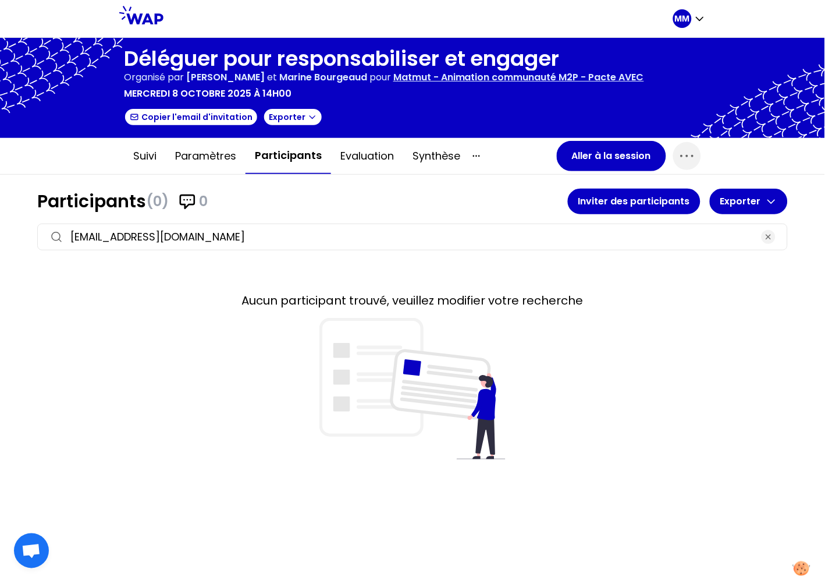
click at [452, 234] on input "puren-colet.aurelie@matmut.fr" at bounding box center [412, 237] width 684 height 16
paste input "lia.marjor"
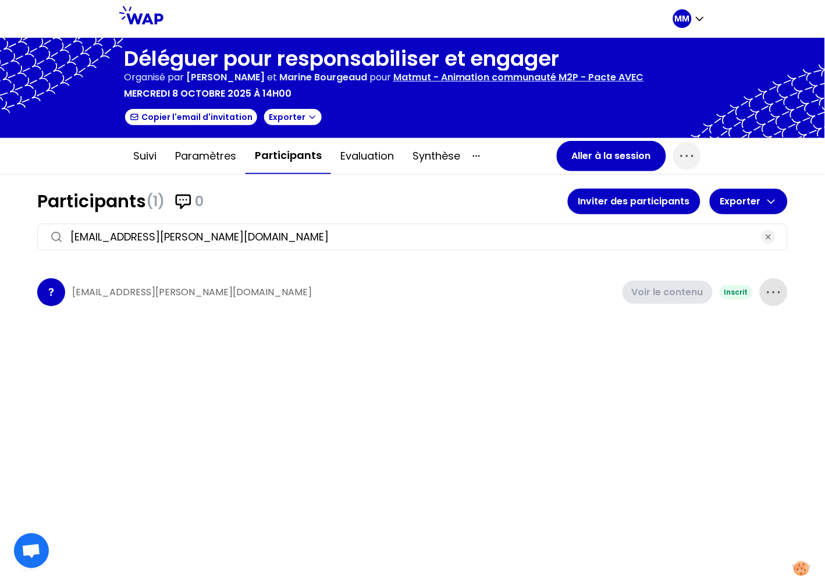
click at [770, 287] on icon "button" at bounding box center [774, 292] width 19 height 19
click at [744, 323] on p "Supprimer" at bounding box center [730, 331] width 54 height 16
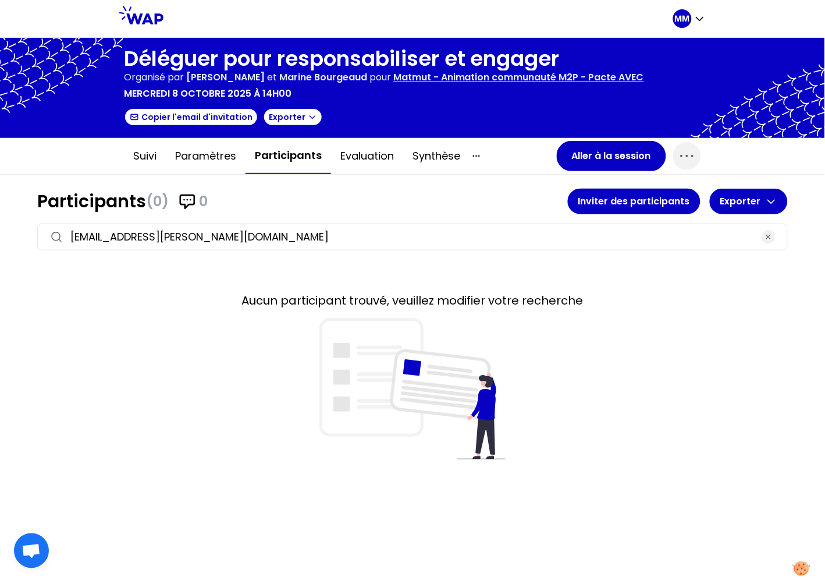
click at [593, 233] on input "lia.marjorie@matmut.fr" at bounding box center [412, 237] width 684 height 16
paste input "abalea.sandrin"
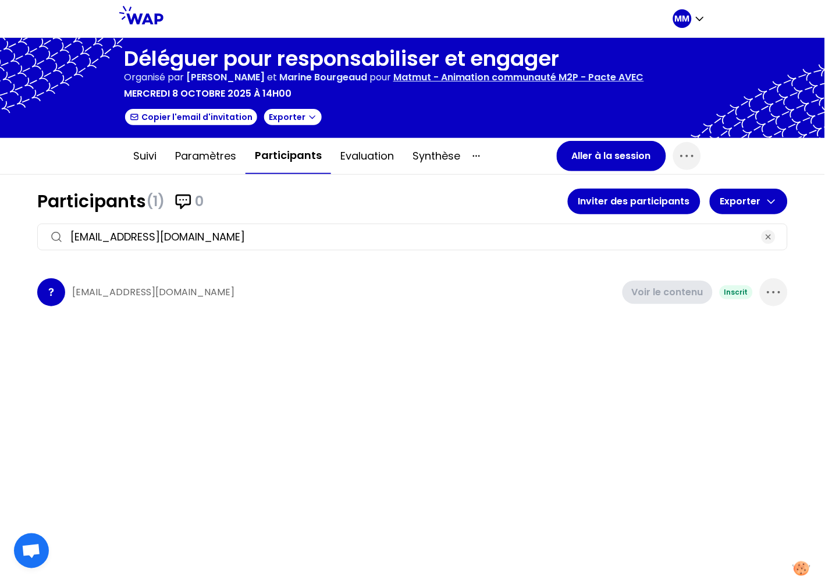
drag, startPoint x: 774, startPoint y: 287, endPoint x: 756, endPoint y: 306, distance: 25.9
click at [773, 287] on icon "button" at bounding box center [774, 292] width 19 height 19
drag, startPoint x: 746, startPoint y: 326, endPoint x: 805, endPoint y: 314, distance: 60.0
click at [746, 326] on p "Supprimer" at bounding box center [730, 331] width 54 height 16
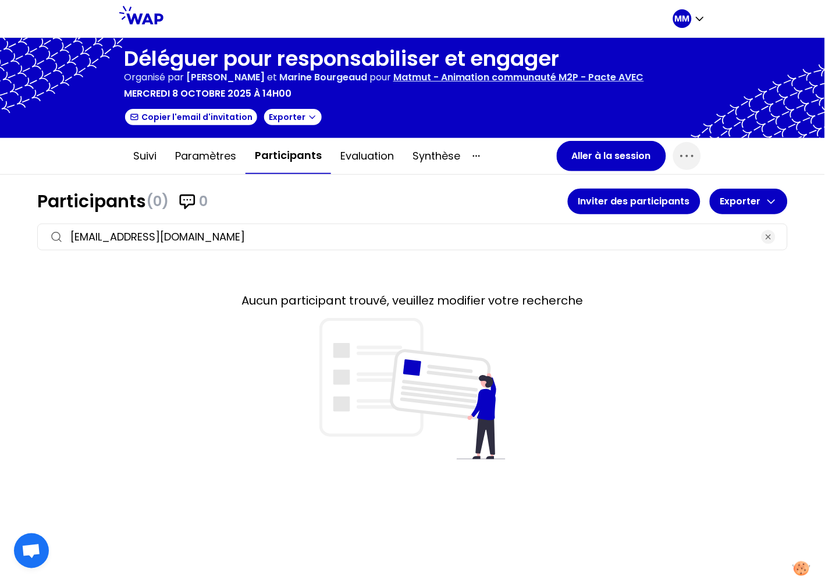
click at [571, 234] on input "abalea.sandrine@matmut.fr" at bounding box center [412, 237] width 684 height 16
paste input "bernier.kare"
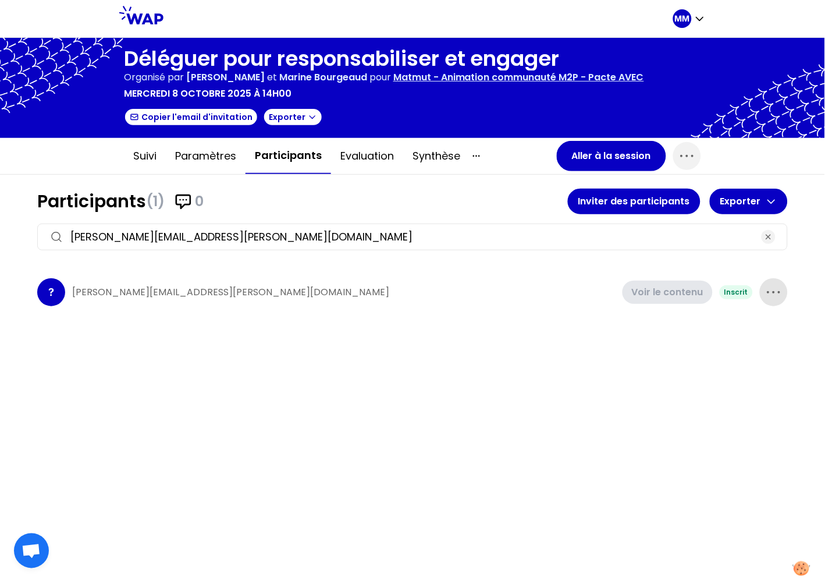
type input "bernier.karene@matmut.fr"
click at [783, 294] on span "button" at bounding box center [774, 292] width 28 height 28
click at [728, 333] on p "Supprimer" at bounding box center [730, 331] width 54 height 16
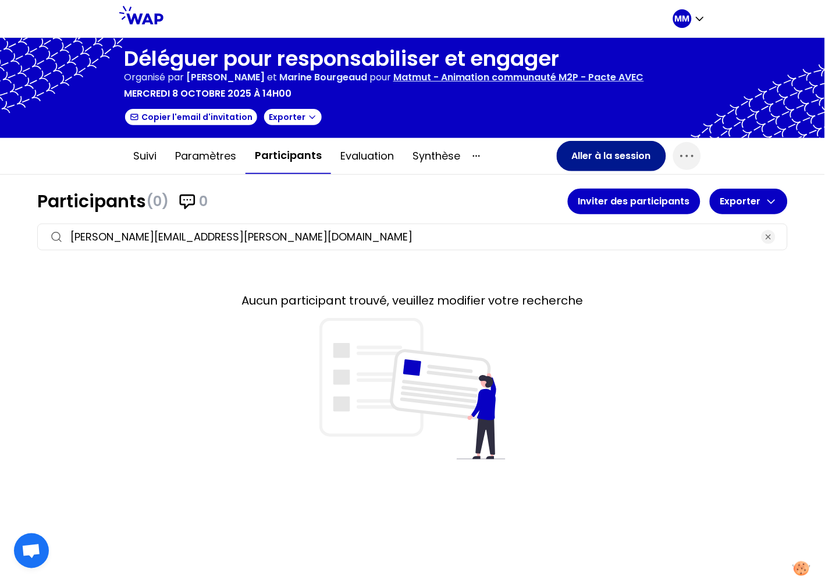
click at [612, 157] on button "Aller à la session" at bounding box center [611, 156] width 109 height 30
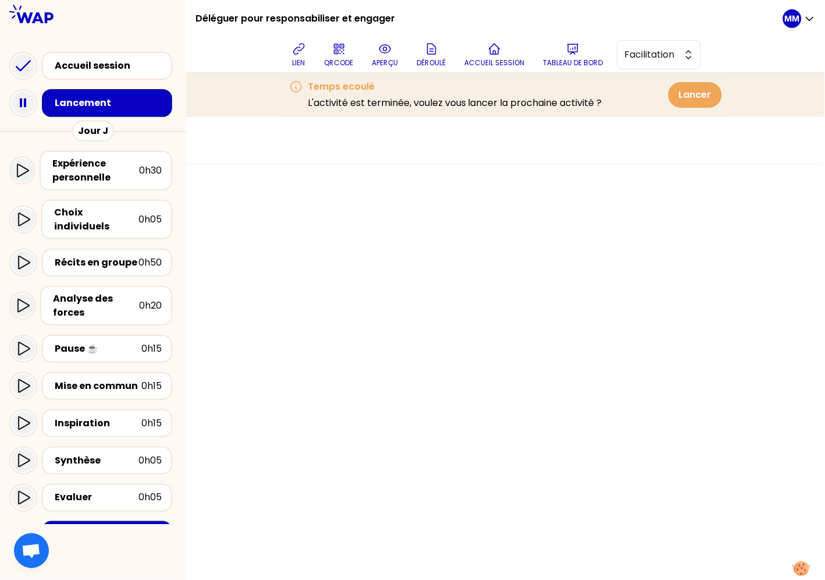
click at [133, 105] on div "Lancement" at bounding box center [111, 103] width 112 height 14
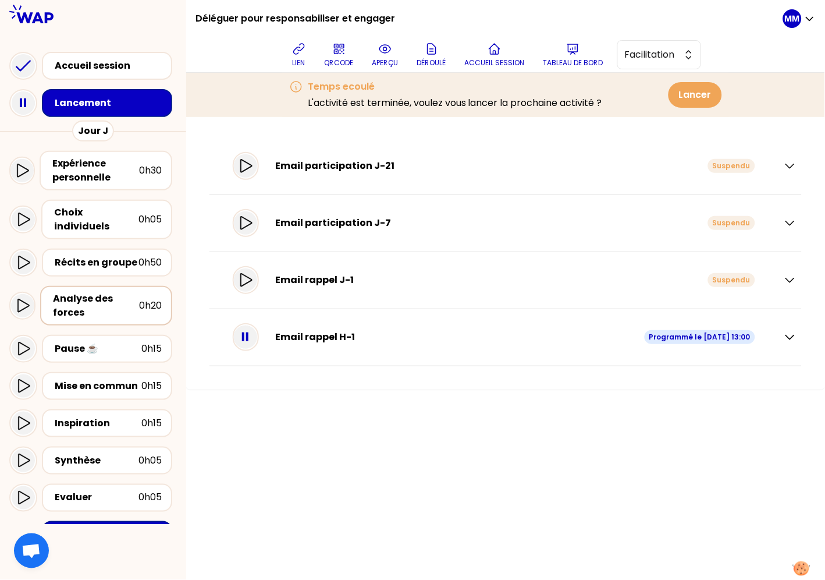
click at [114, 294] on div "Analyse des forces" at bounding box center [96, 306] width 86 height 28
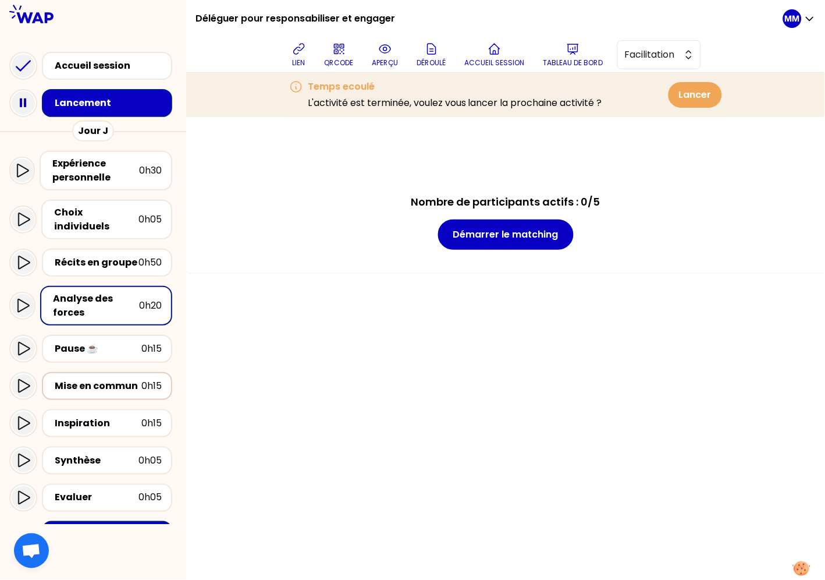
click at [116, 379] on div "Mise en commun" at bounding box center [98, 386] width 87 height 14
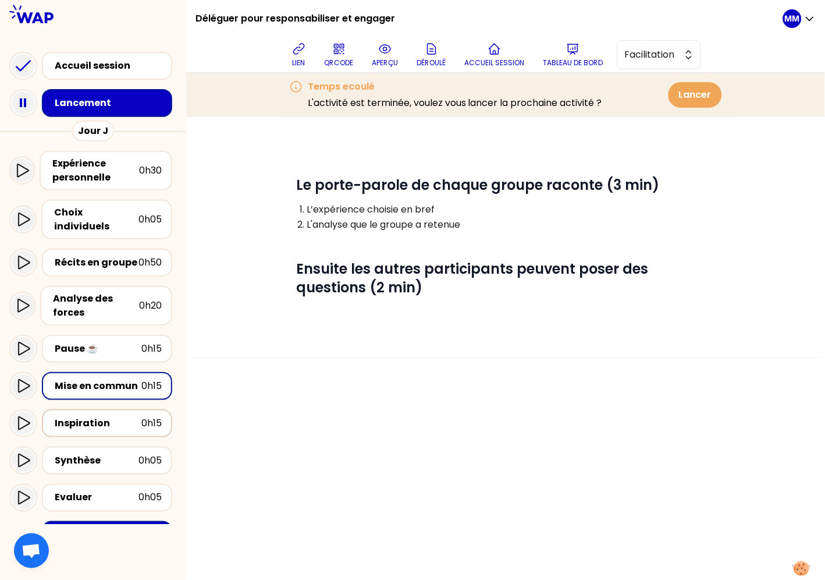
click at [116, 416] on div "Inspiration" at bounding box center [98, 423] width 87 height 14
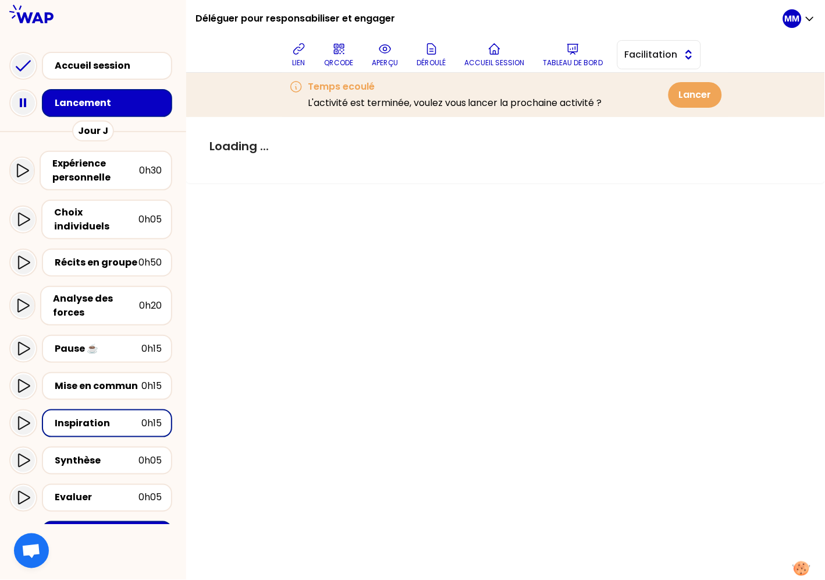
drag, startPoint x: 676, startPoint y: 57, endPoint x: 673, endPoint y: 69, distance: 12.0
click at [676, 58] on span "Facilitation" at bounding box center [651, 55] width 52 height 14
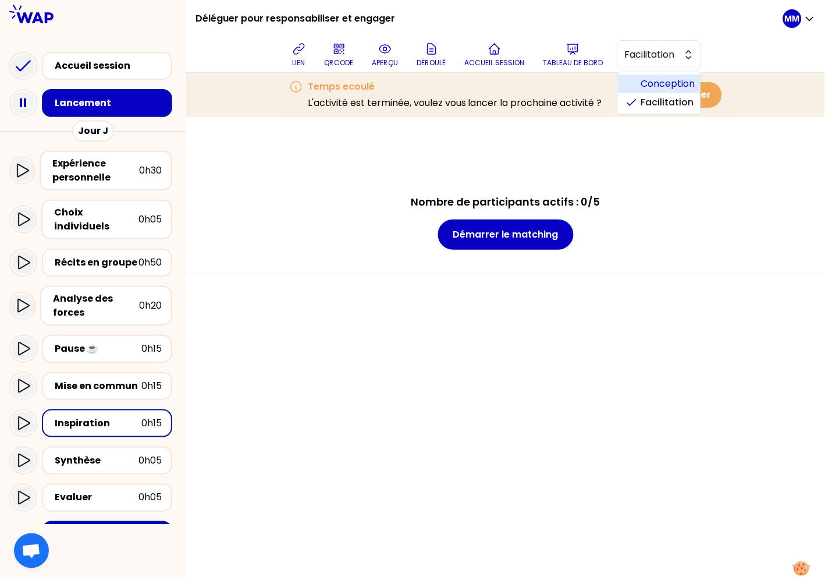
drag, startPoint x: 662, startPoint y: 84, endPoint x: 620, endPoint y: 99, distance: 44.5
click at [662, 84] on span "Conception" at bounding box center [666, 84] width 50 height 14
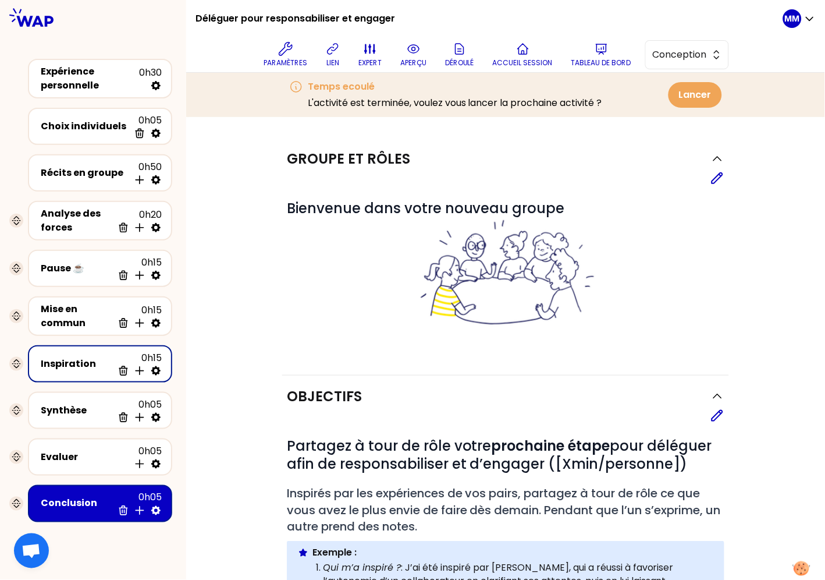
click at [158, 366] on icon at bounding box center [155, 370] width 9 height 9
select select "3"
select select "activity"
select select "share"
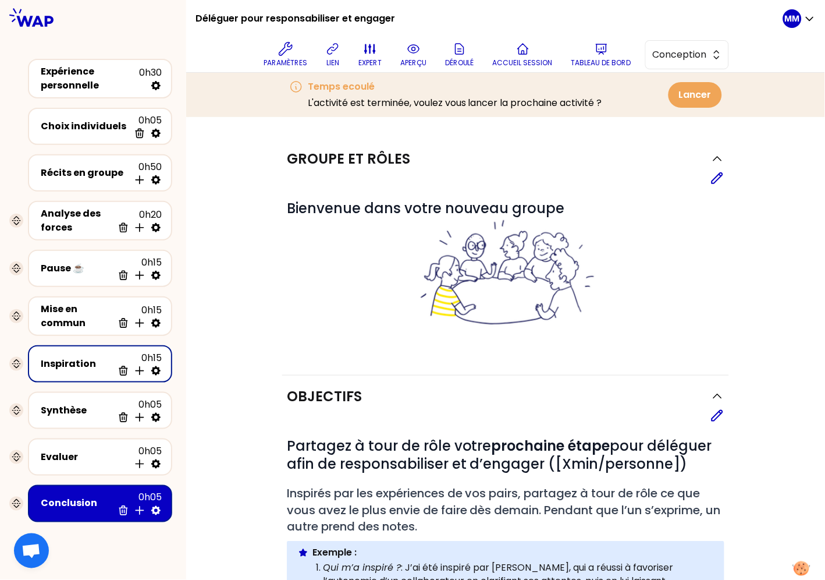
select select "false"
select select "Each"
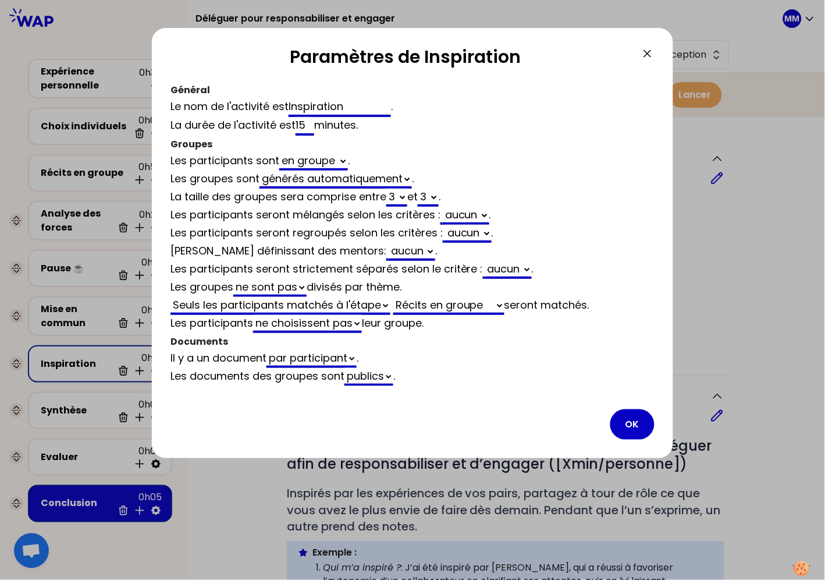
click at [633, 418] on button "OK" at bounding box center [632, 424] width 44 height 30
